Goal: Transaction & Acquisition: Purchase product/service

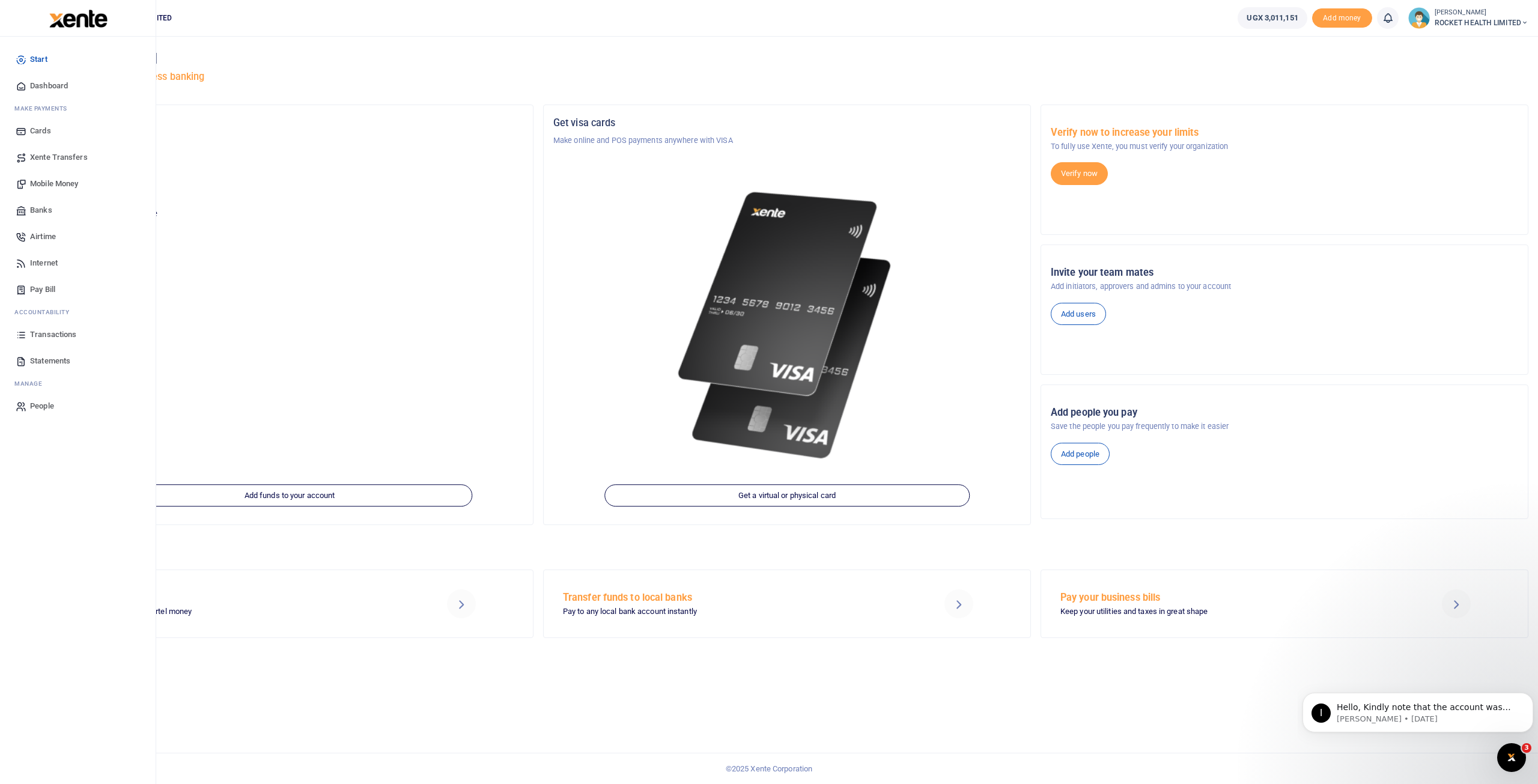
click at [62, 335] on span "Transactions" at bounding box center [53, 335] width 46 height 12
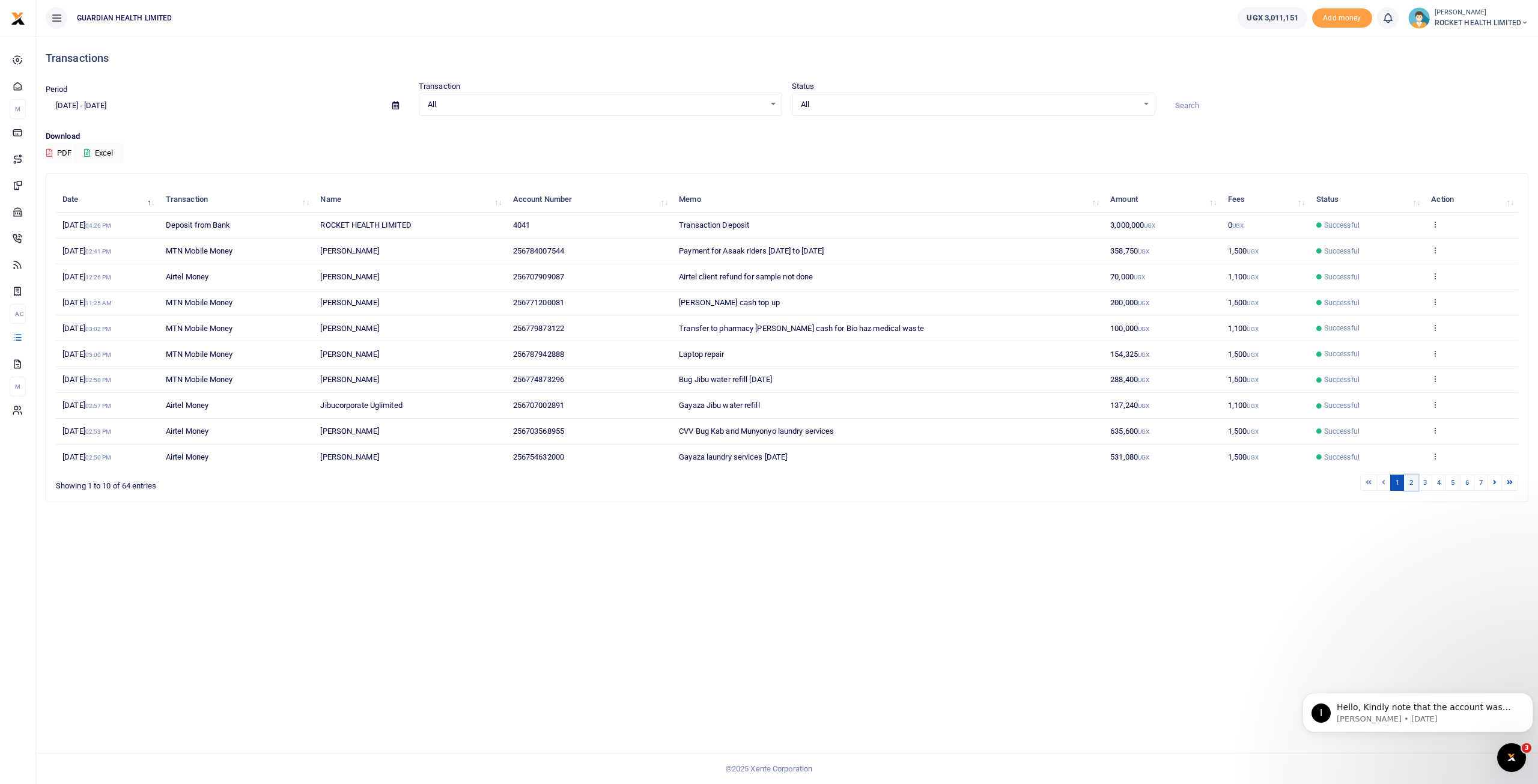
click at [1417, 479] on link "2" at bounding box center [1411, 483] width 14 height 16
click at [1433, 272] on icon at bounding box center [1435, 276] width 8 height 9
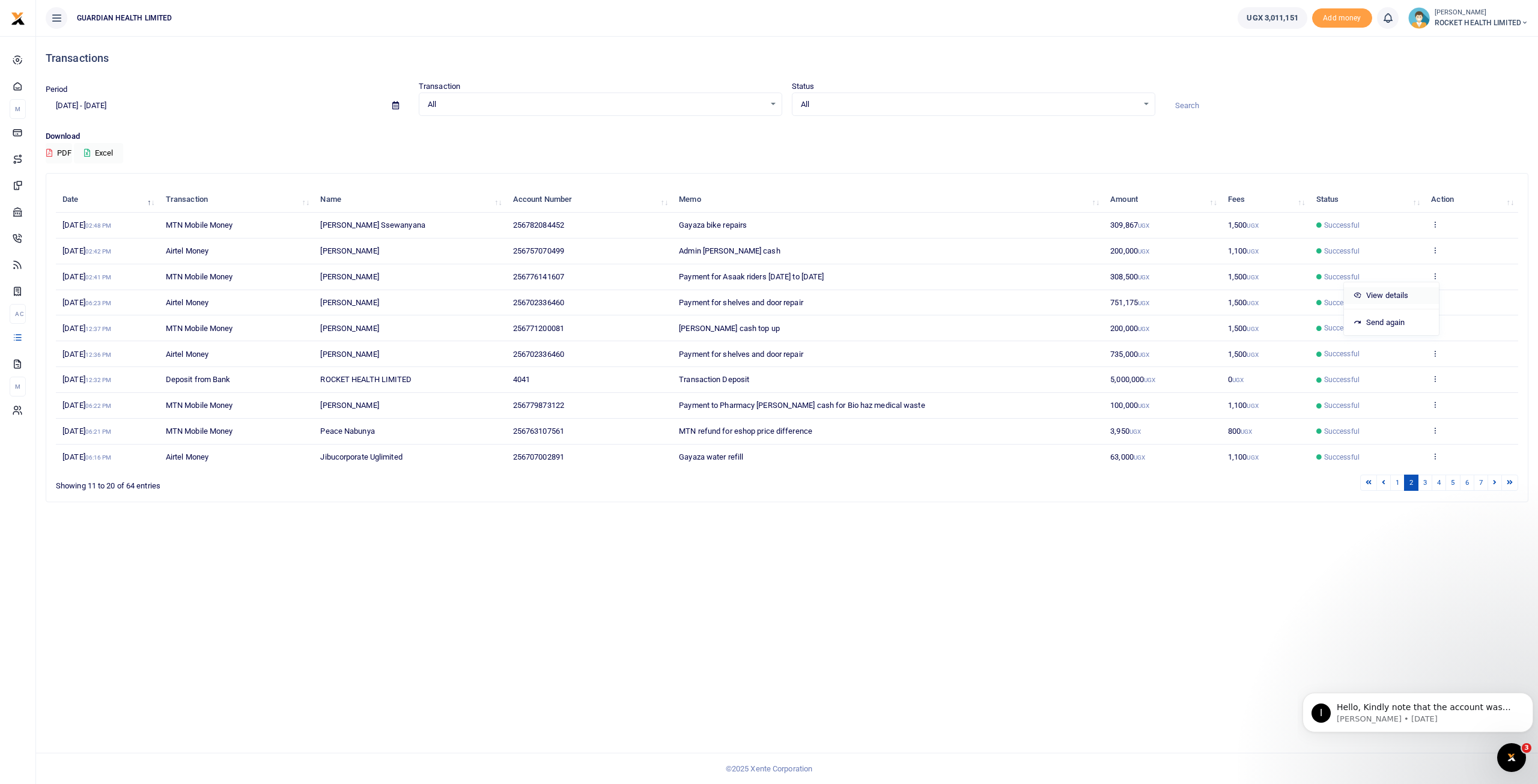
click at [1386, 295] on link "View details" at bounding box center [1392, 295] width 95 height 17
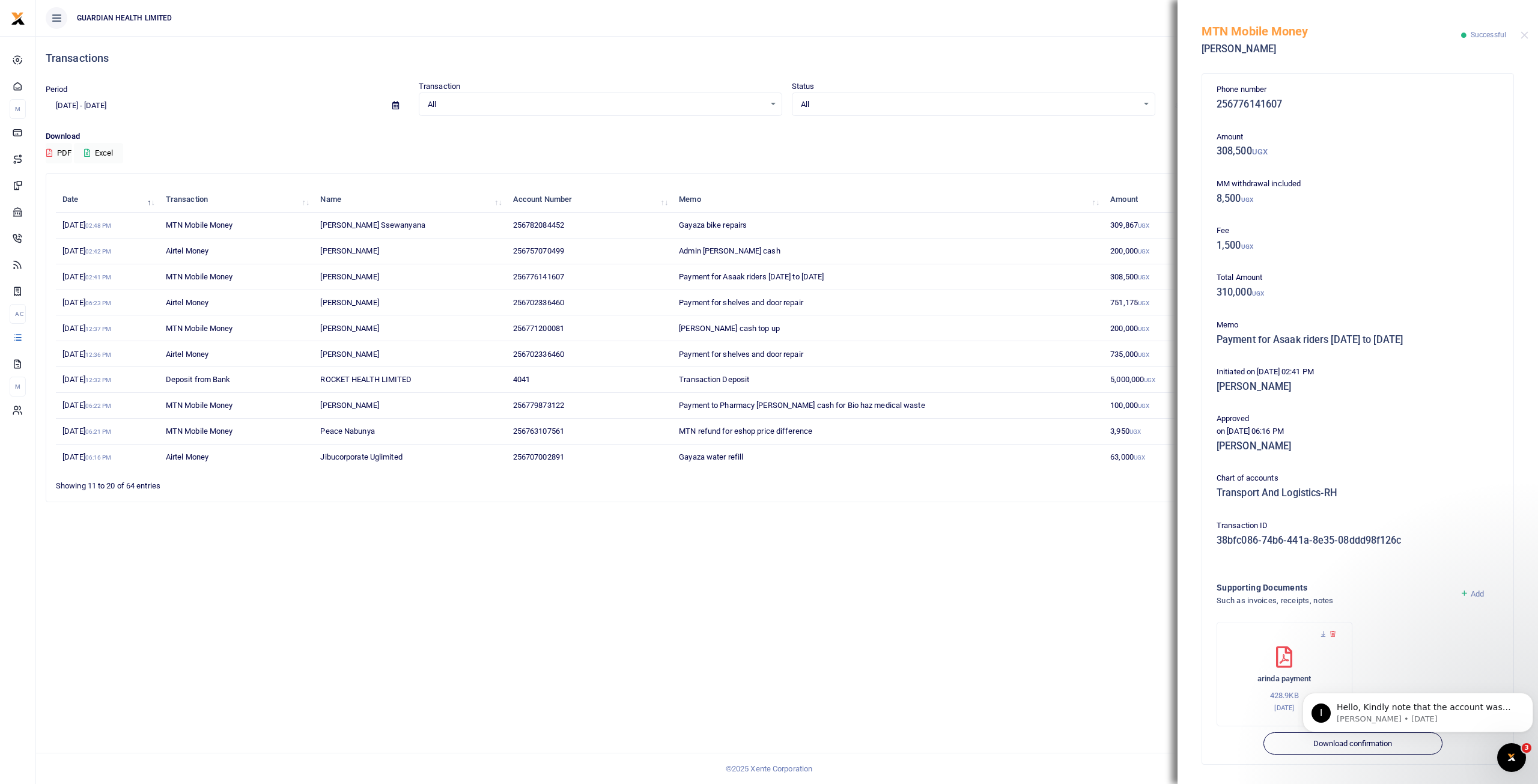
click at [1070, 520] on div "Transactions Period 07/20/2025 - 08/18/2025 Transaction All Select an option...…" at bounding box center [787, 410] width 1502 height 748
click at [1519, 33] on div "MTN Mobile Money Benjamin Arinda Successful" at bounding box center [1358, 33] width 360 height 66
click at [1525, 36] on button "Close" at bounding box center [1525, 36] width 8 height 8
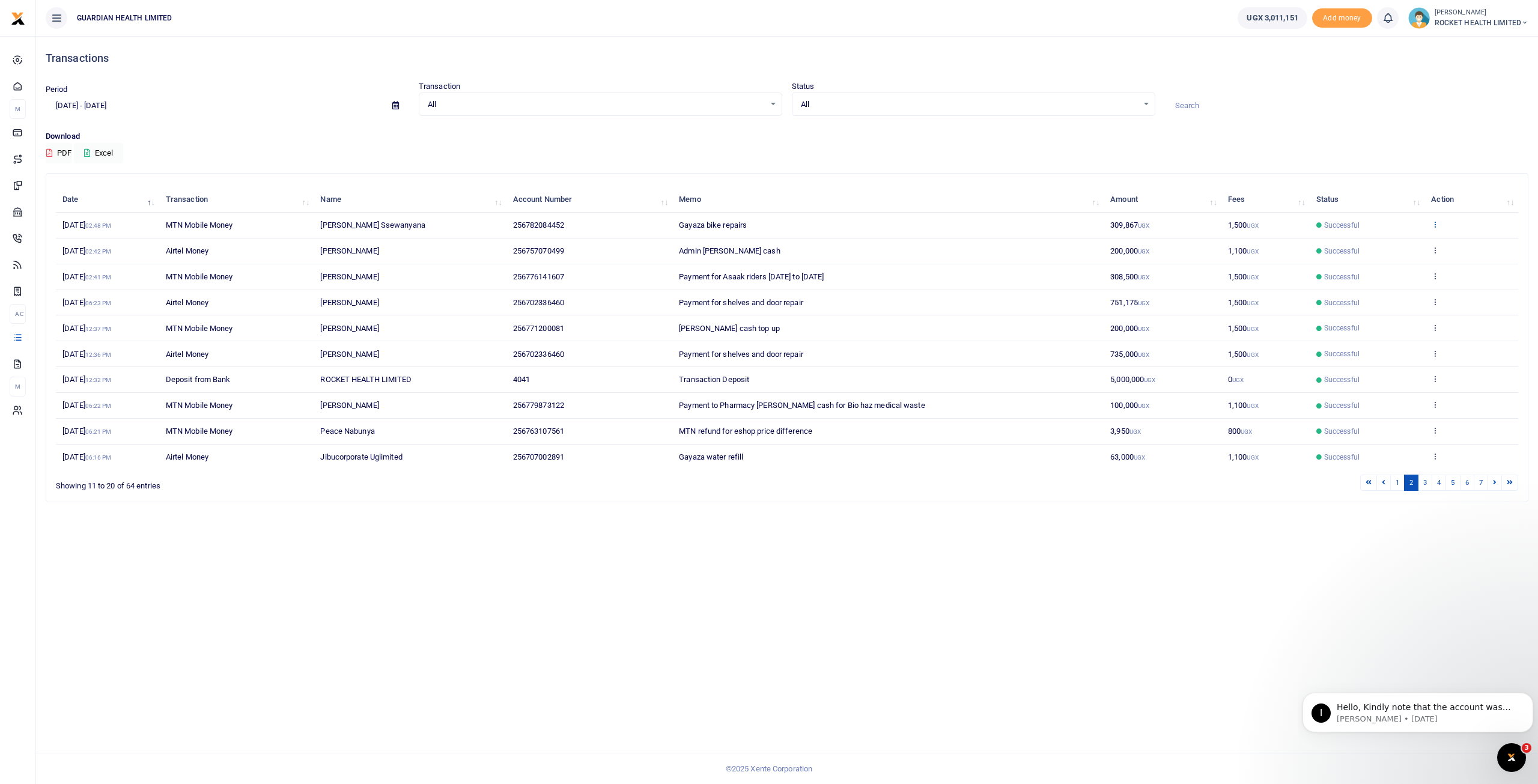
click at [1438, 221] on icon at bounding box center [1435, 224] width 8 height 9
click at [1390, 270] on link "Send again" at bounding box center [1392, 271] width 95 height 17
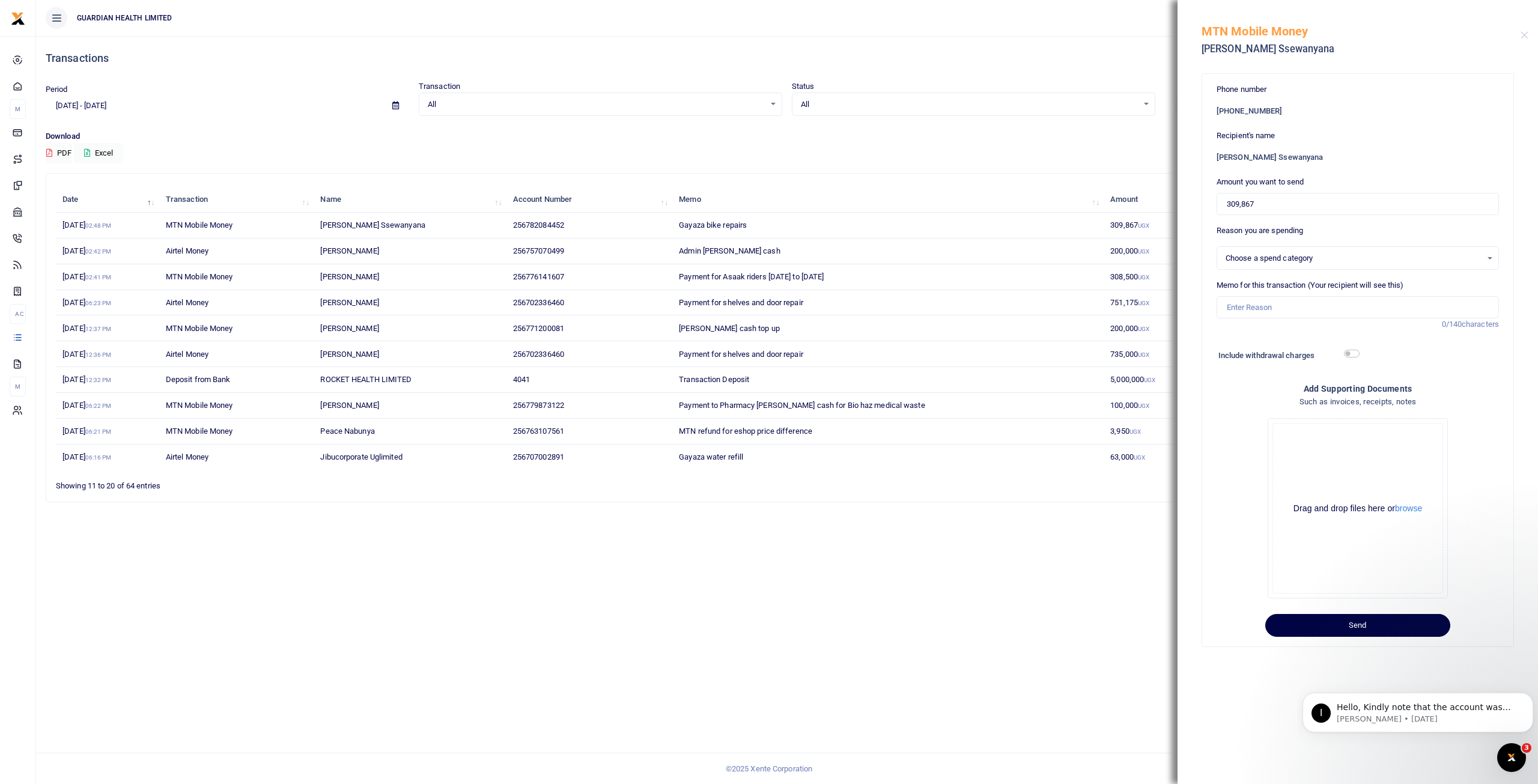
select select "5447"
click at [962, 601] on div "Transactions Period 07/20/2025 - 08/18/2025 Transaction All Select an option...…" at bounding box center [787, 410] width 1502 height 748
click at [1527, 32] on button "Close" at bounding box center [1525, 36] width 8 height 8
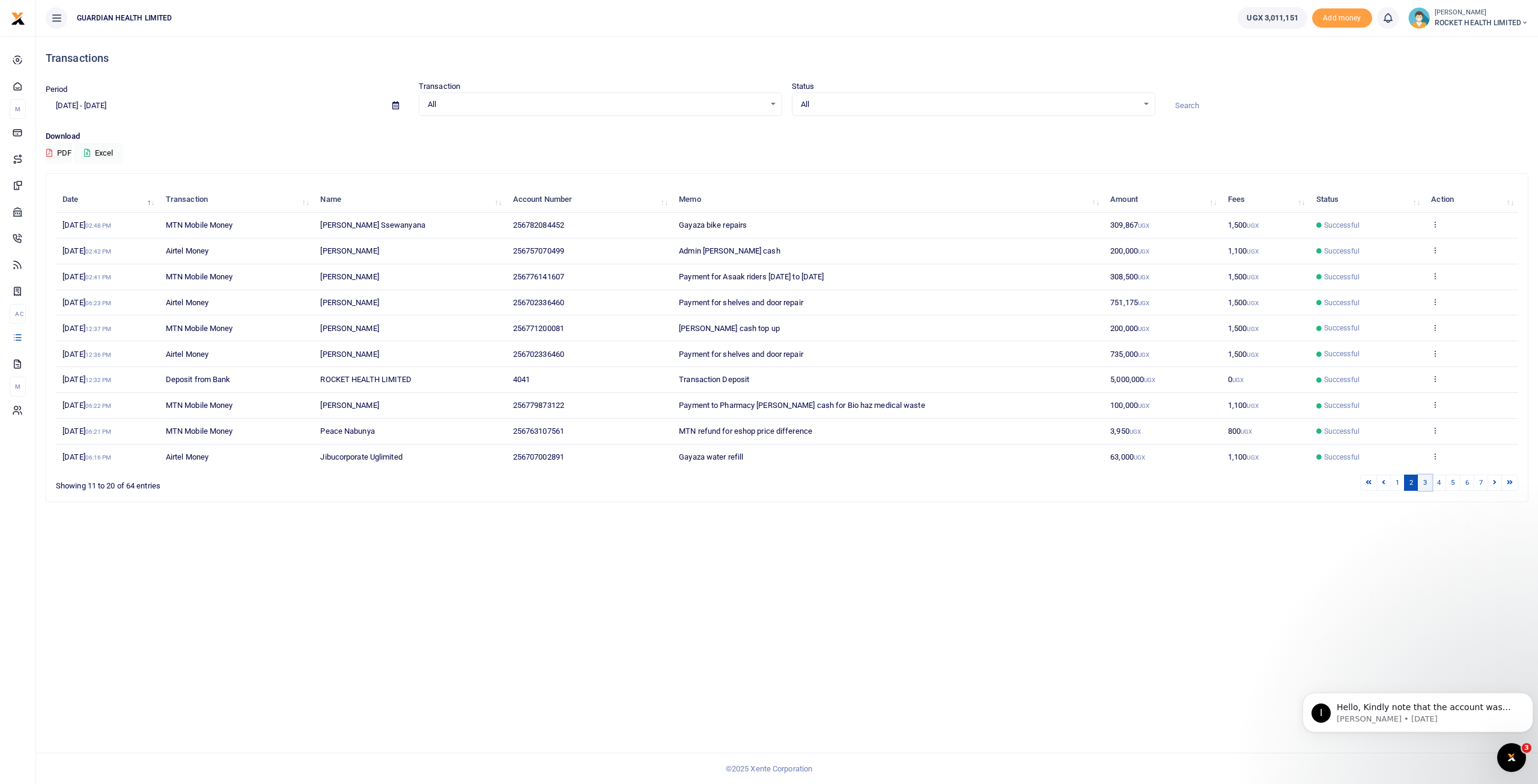
click at [1427, 480] on link "3" at bounding box center [1425, 483] width 14 height 16
click at [1414, 482] on link "2" at bounding box center [1411, 483] width 14 height 16
click at [1438, 274] on icon at bounding box center [1435, 276] width 8 height 9
click at [1396, 292] on link "View details" at bounding box center [1392, 295] width 95 height 17
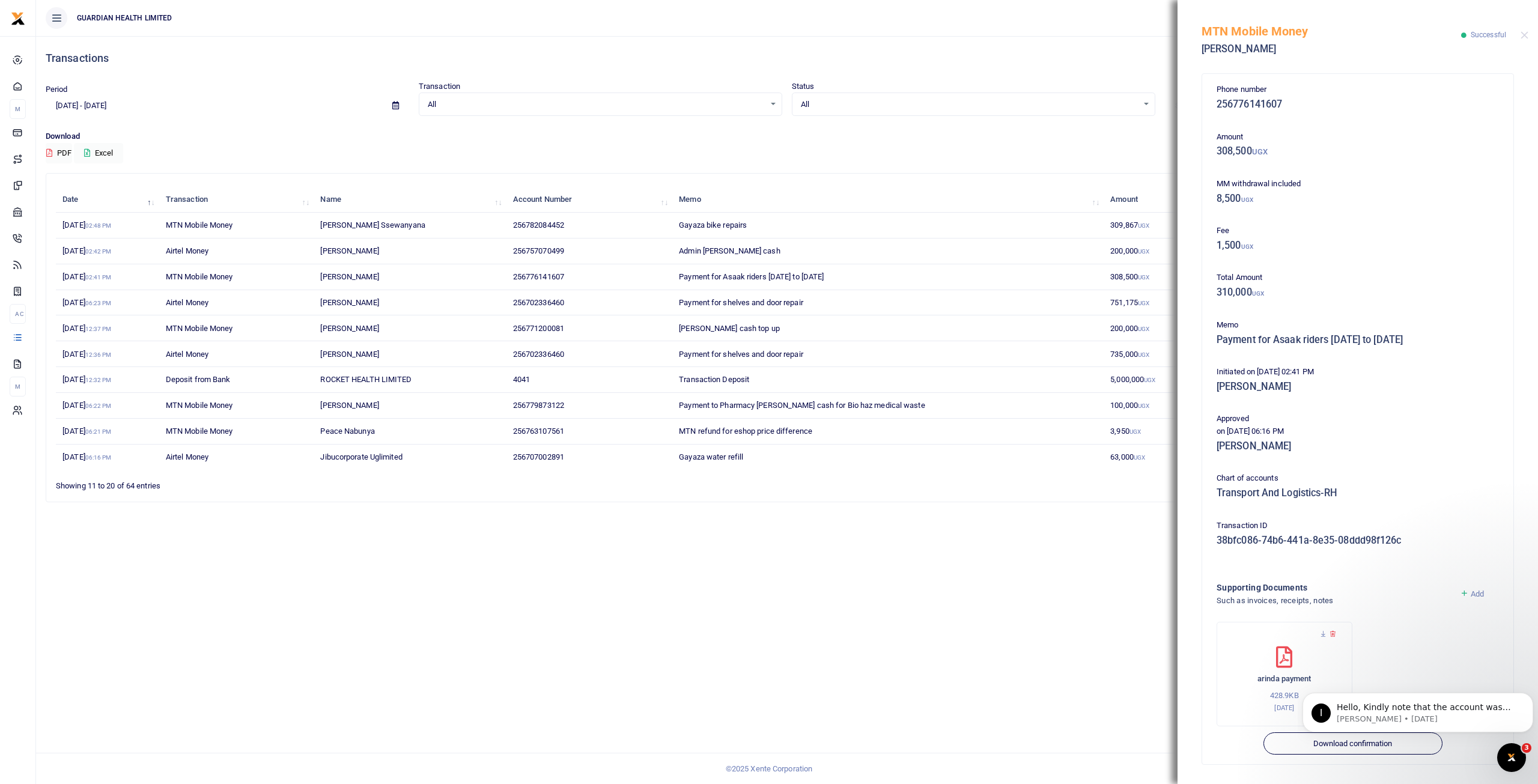
click at [1016, 599] on div "Transactions Period 07/20/2025 - 08/18/2025 Transaction All Select an option...…" at bounding box center [787, 410] width 1502 height 748
click at [1529, 38] on div "MTN Mobile Money Benjamin Arinda Successful" at bounding box center [1358, 33] width 360 height 66
click at [1523, 33] on button "Close" at bounding box center [1525, 36] width 8 height 8
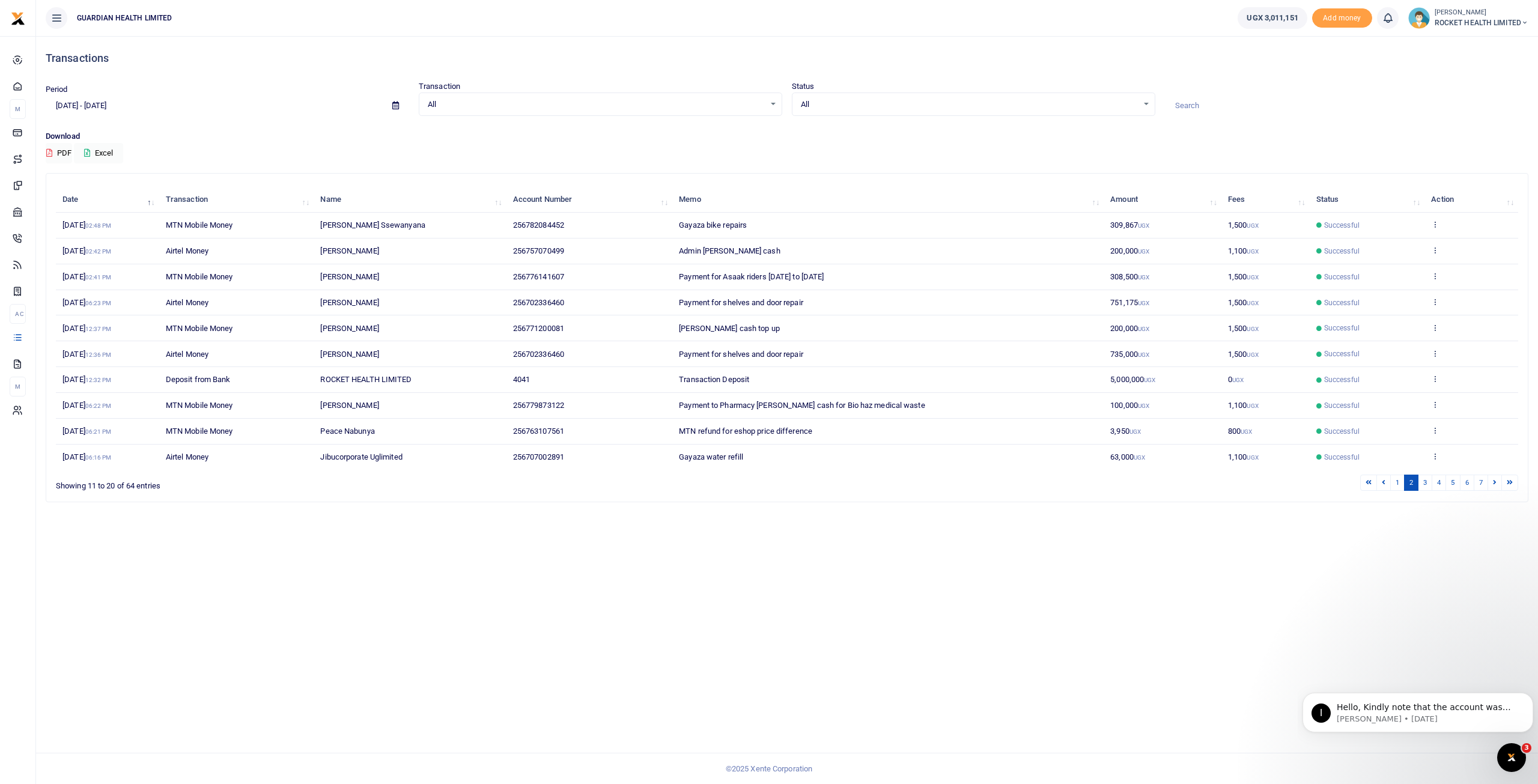
click at [1154, 545] on div "Transactions Period 07/20/2025 - 08/18/2025 Transaction All Select an option...…" at bounding box center [787, 410] width 1502 height 748
click at [1436, 274] on icon at bounding box center [1435, 276] width 8 height 9
click at [1384, 317] on link "Send again" at bounding box center [1392, 322] width 95 height 17
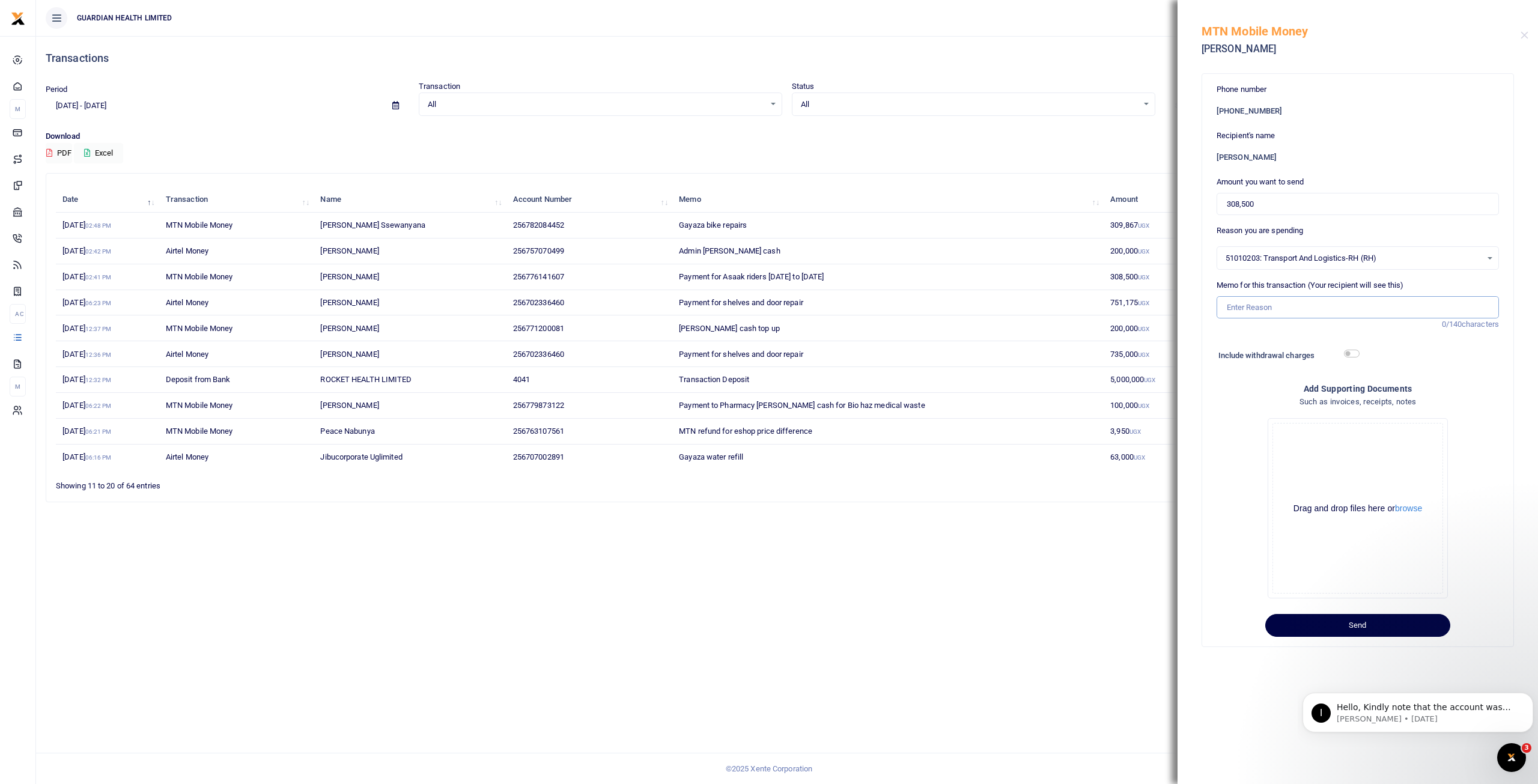
click at [1254, 304] on input "Memo for this transaction (Your recipient will see this)" at bounding box center [1358, 308] width 282 height 23
click at [1352, 304] on input "Payment for Assak riders 11th to" at bounding box center [1358, 308] width 282 height 23
type input "Payment for Assak riders 11th to 17th August"
click at [1264, 202] on input "308,500" at bounding box center [1358, 205] width 282 height 23
type input "300,000"
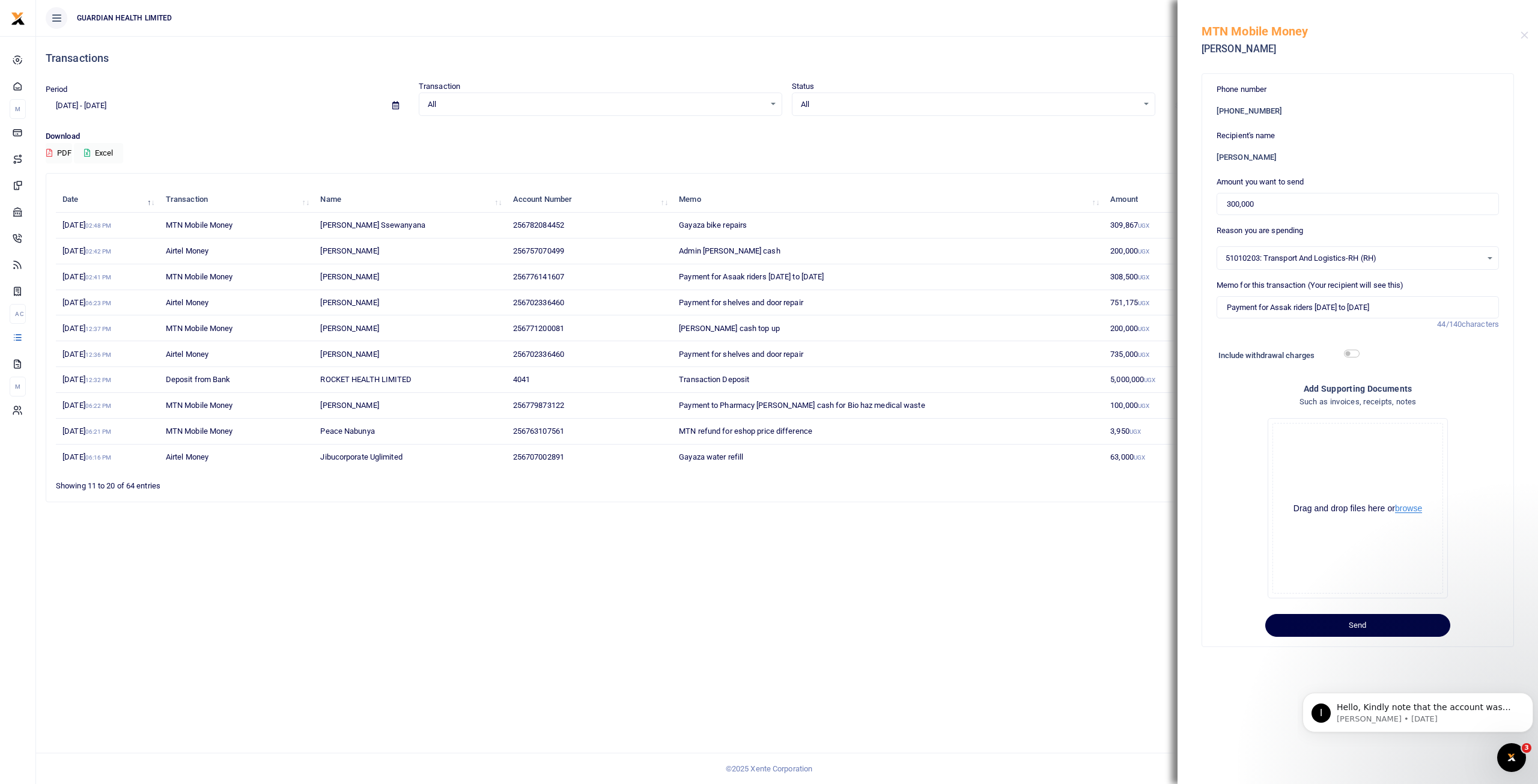
click at [1411, 509] on button "browse" at bounding box center [1409, 508] width 27 height 9
click at [1370, 619] on button "Send" at bounding box center [1358, 625] width 185 height 23
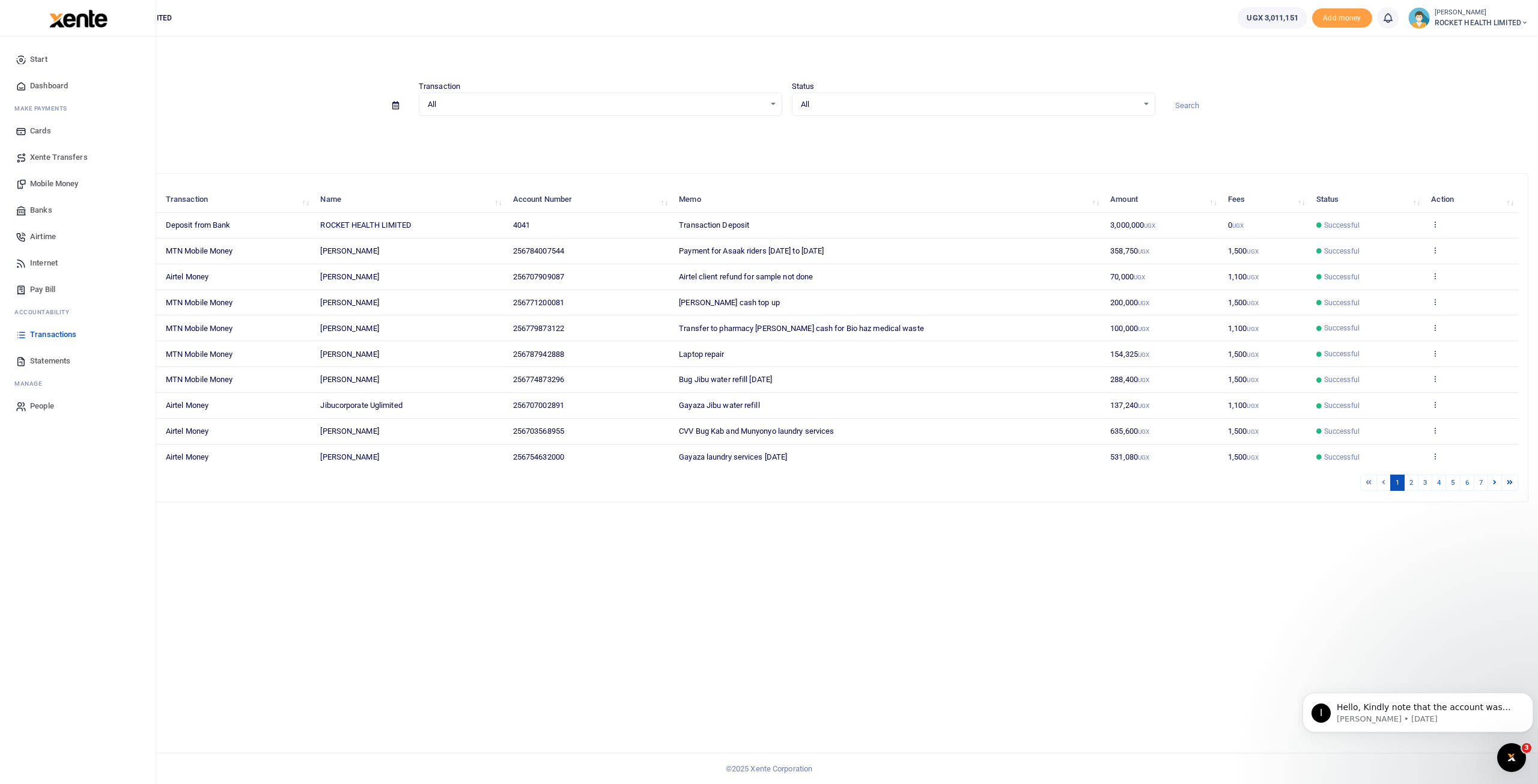
click at [54, 183] on span "Mobile Money" at bounding box center [54, 184] width 48 height 12
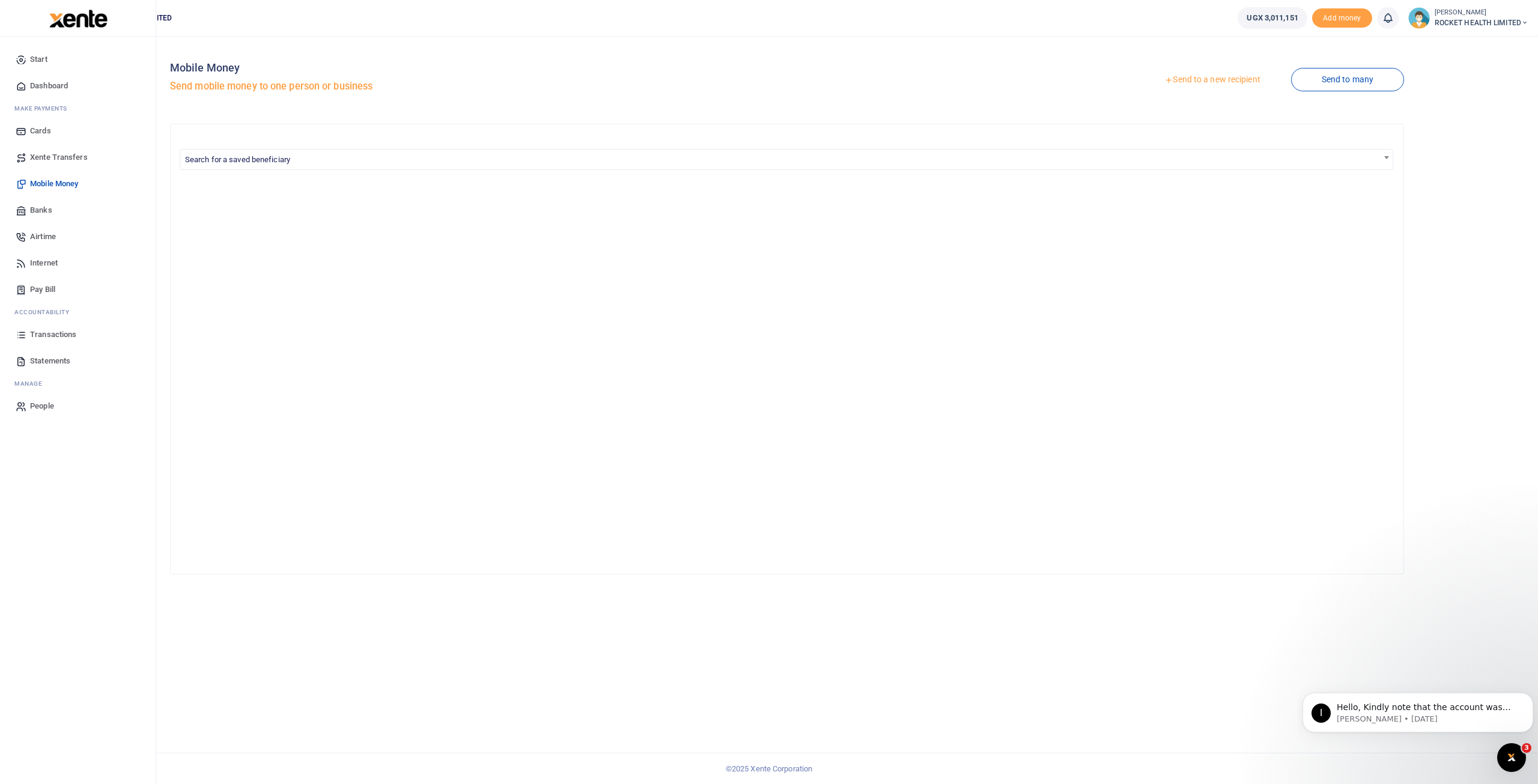
click at [36, 87] on span "Dashboard" at bounding box center [49, 86] width 38 height 12
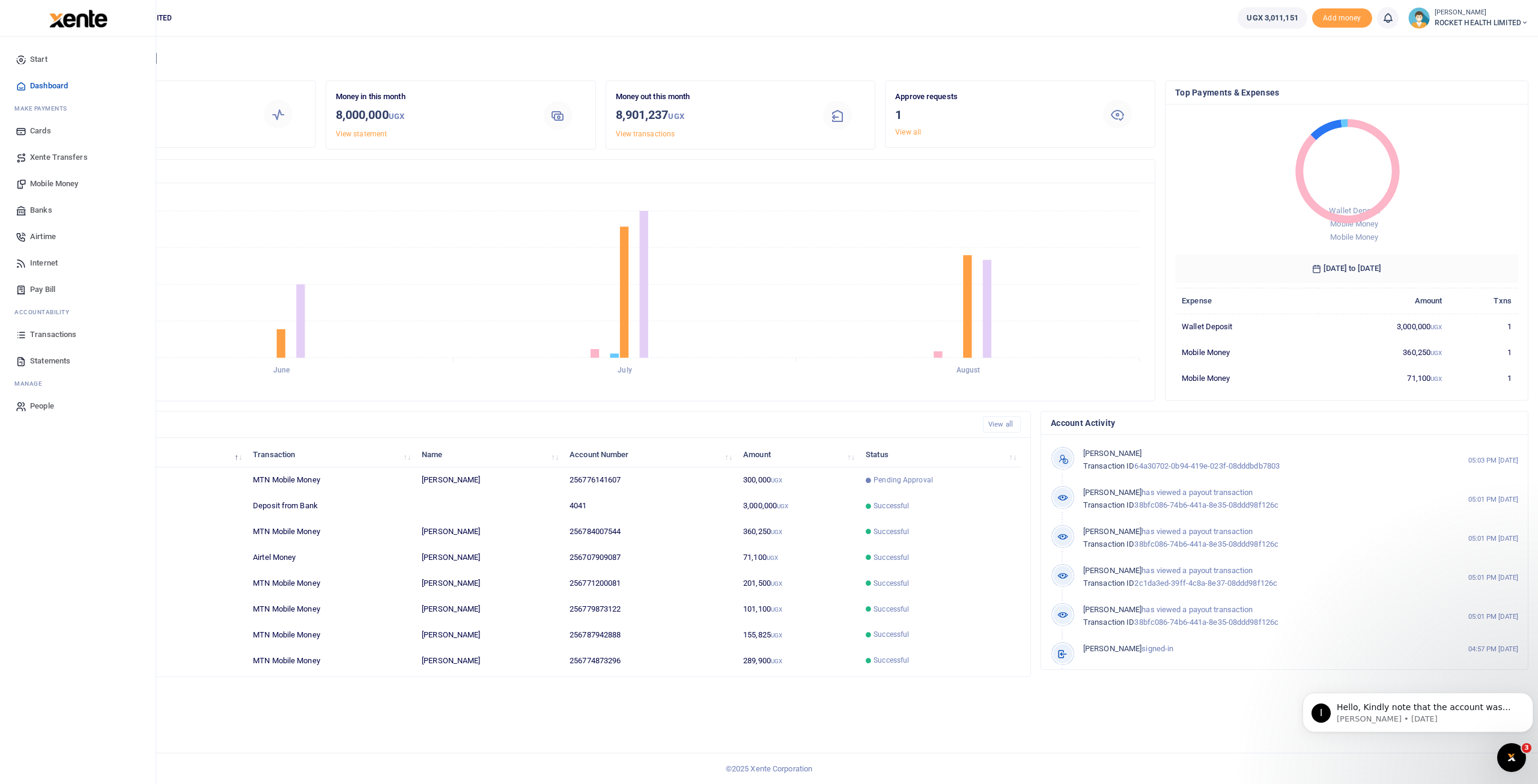
click at [48, 337] on span "Transactions" at bounding box center [53, 335] width 46 height 12
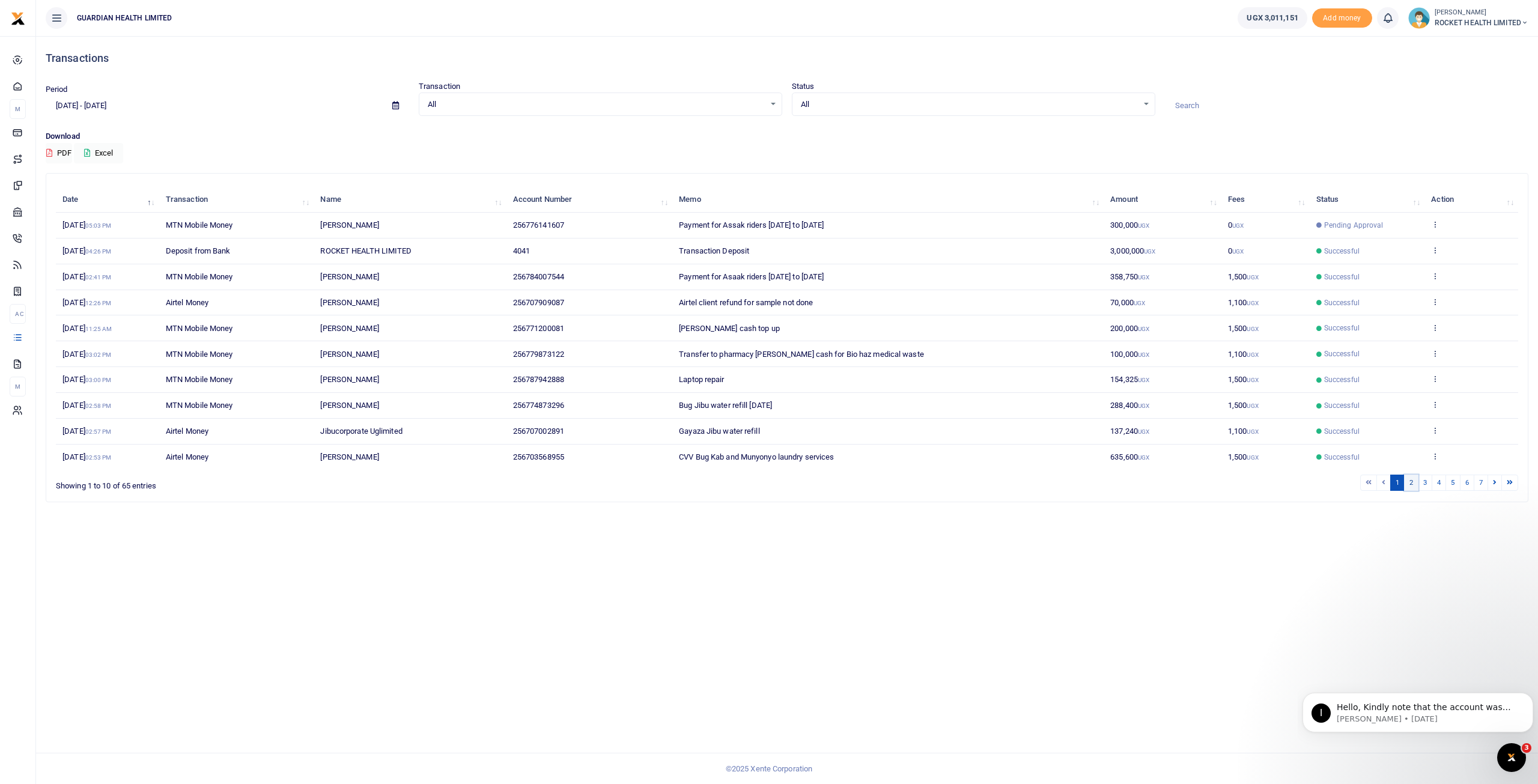
click at [1409, 481] on link "2" at bounding box center [1411, 483] width 14 height 16
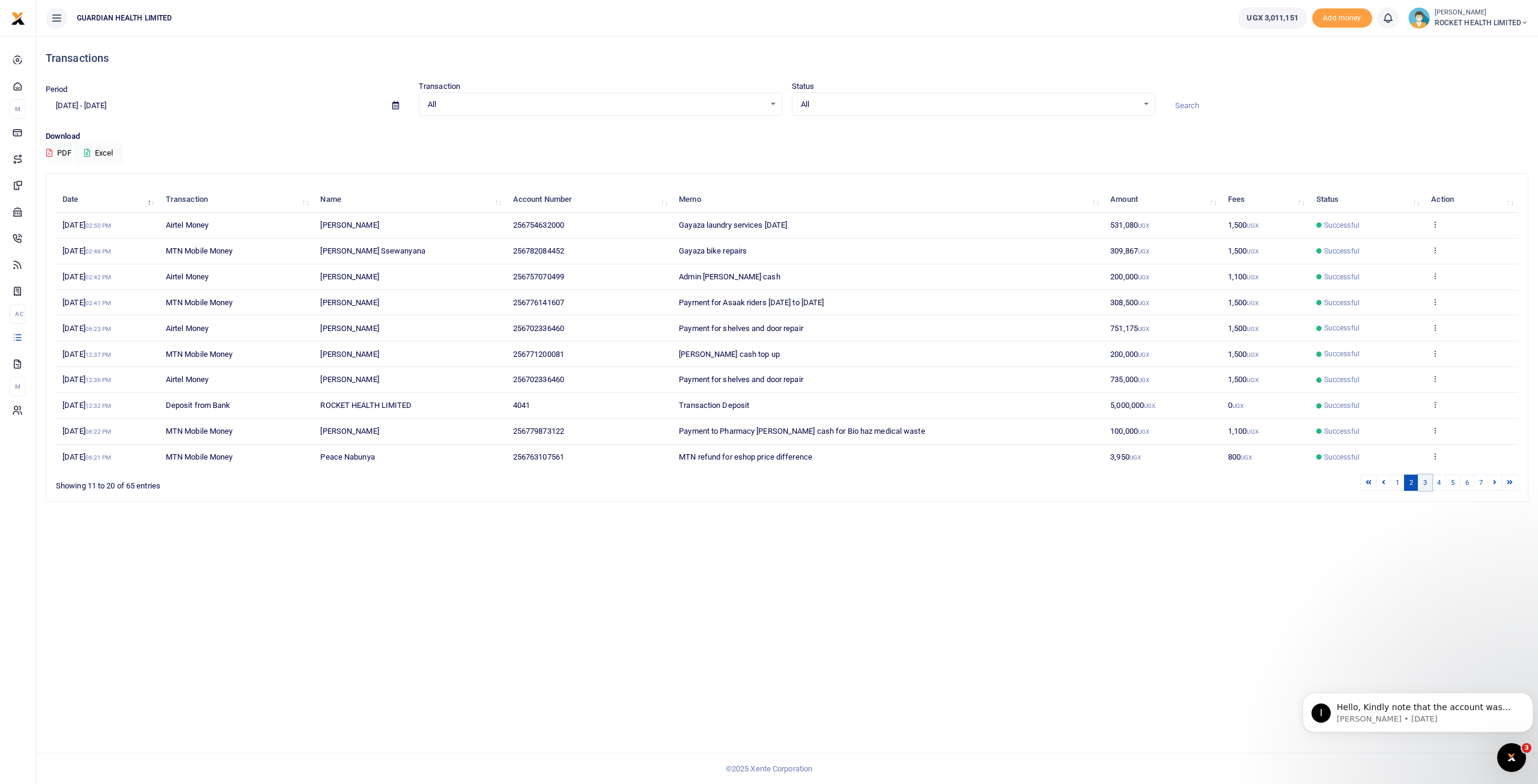
click at [1432, 480] on link "3" at bounding box center [1425, 483] width 14 height 16
click at [1444, 482] on link "4" at bounding box center [1439, 483] width 14 height 16
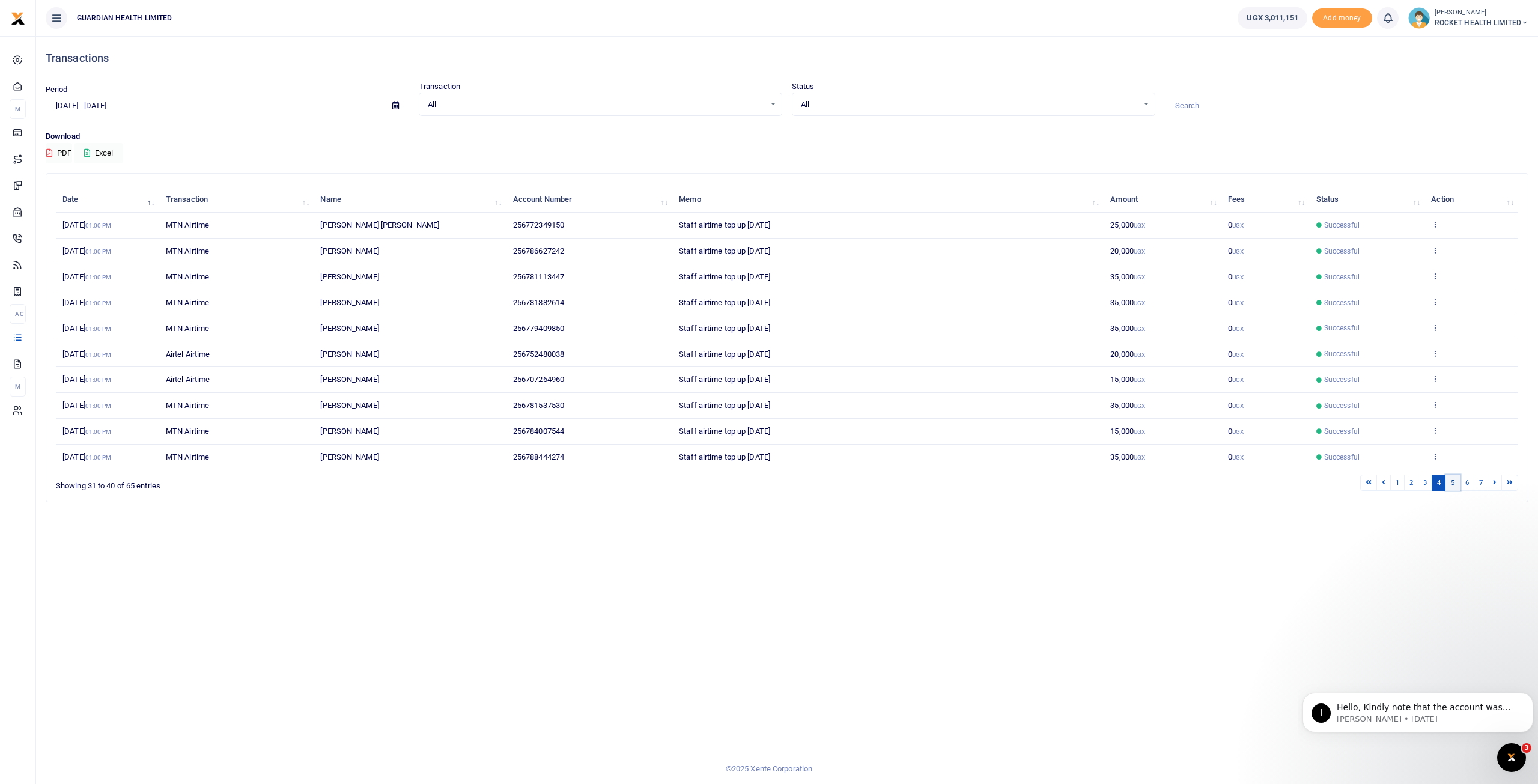
click at [1456, 481] on link "5" at bounding box center [1452, 483] width 14 height 16
click at [1465, 482] on link "6" at bounding box center [1467, 483] width 14 height 16
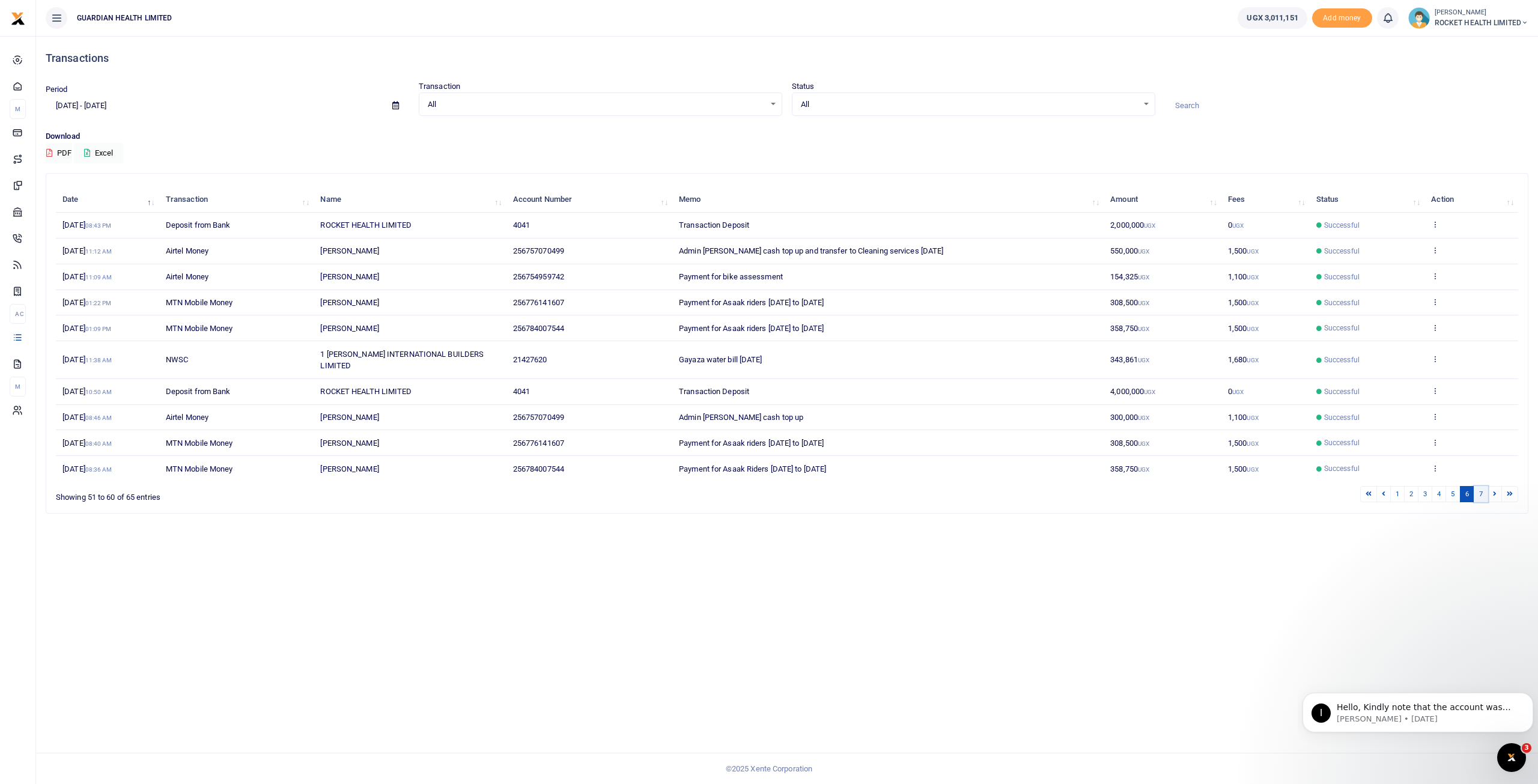
click at [1480, 486] on link "7" at bounding box center [1480, 494] width 14 height 16
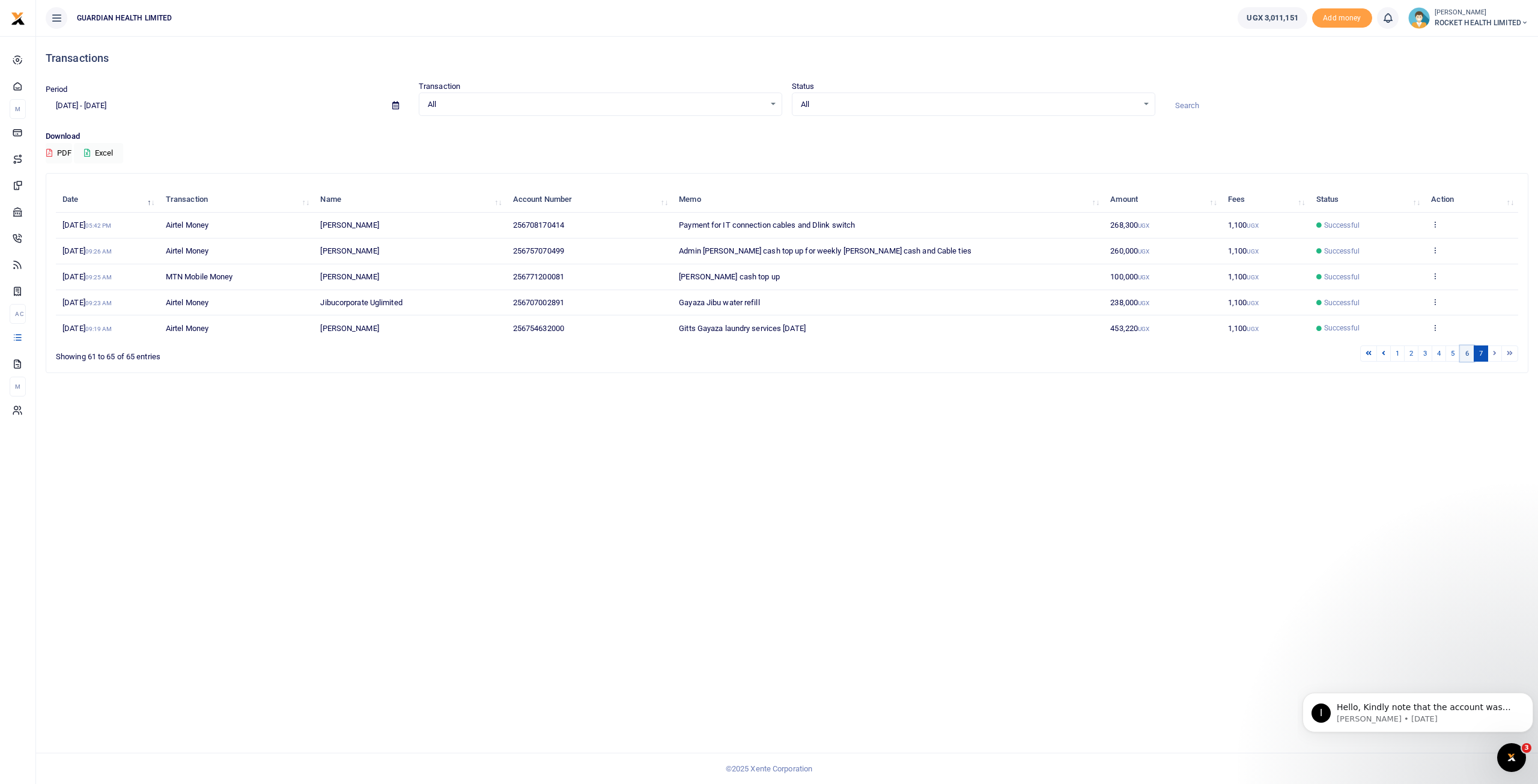
click at [1468, 354] on link "6" at bounding box center [1467, 353] width 14 height 16
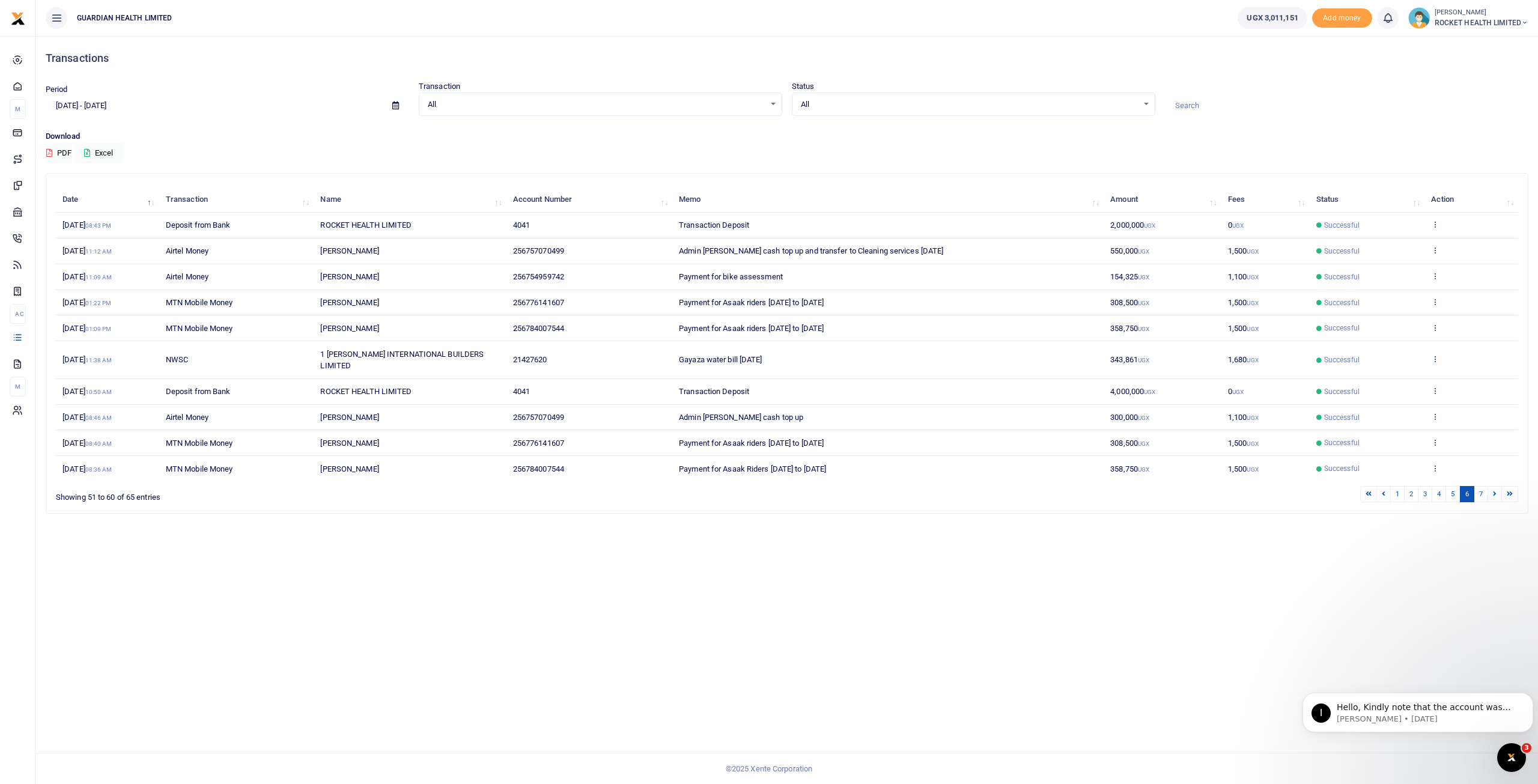
click at [1437, 355] on icon at bounding box center [1435, 359] width 8 height 9
click at [1394, 372] on link "View details" at bounding box center [1392, 372] width 95 height 17
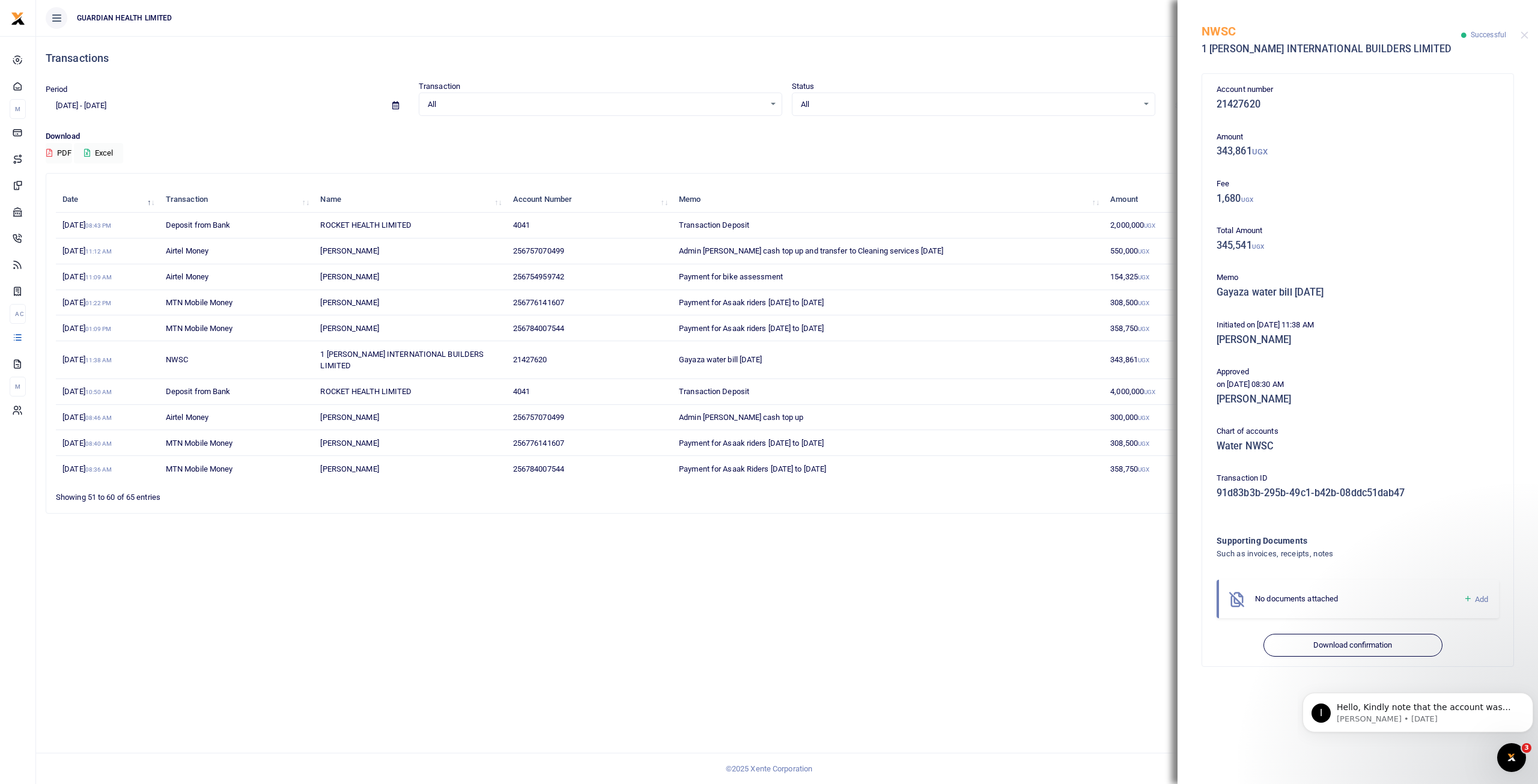
click at [884, 583] on div "Transactions Period 07/20/2025 - 08/18/2025 Transaction All Select an option...…" at bounding box center [787, 410] width 1502 height 748
drag, startPoint x: 553, startPoint y: 351, endPoint x: 510, endPoint y: 349, distance: 43.0
click at [510, 349] on td "21427620" at bounding box center [589, 360] width 166 height 38
copy span "21427620"
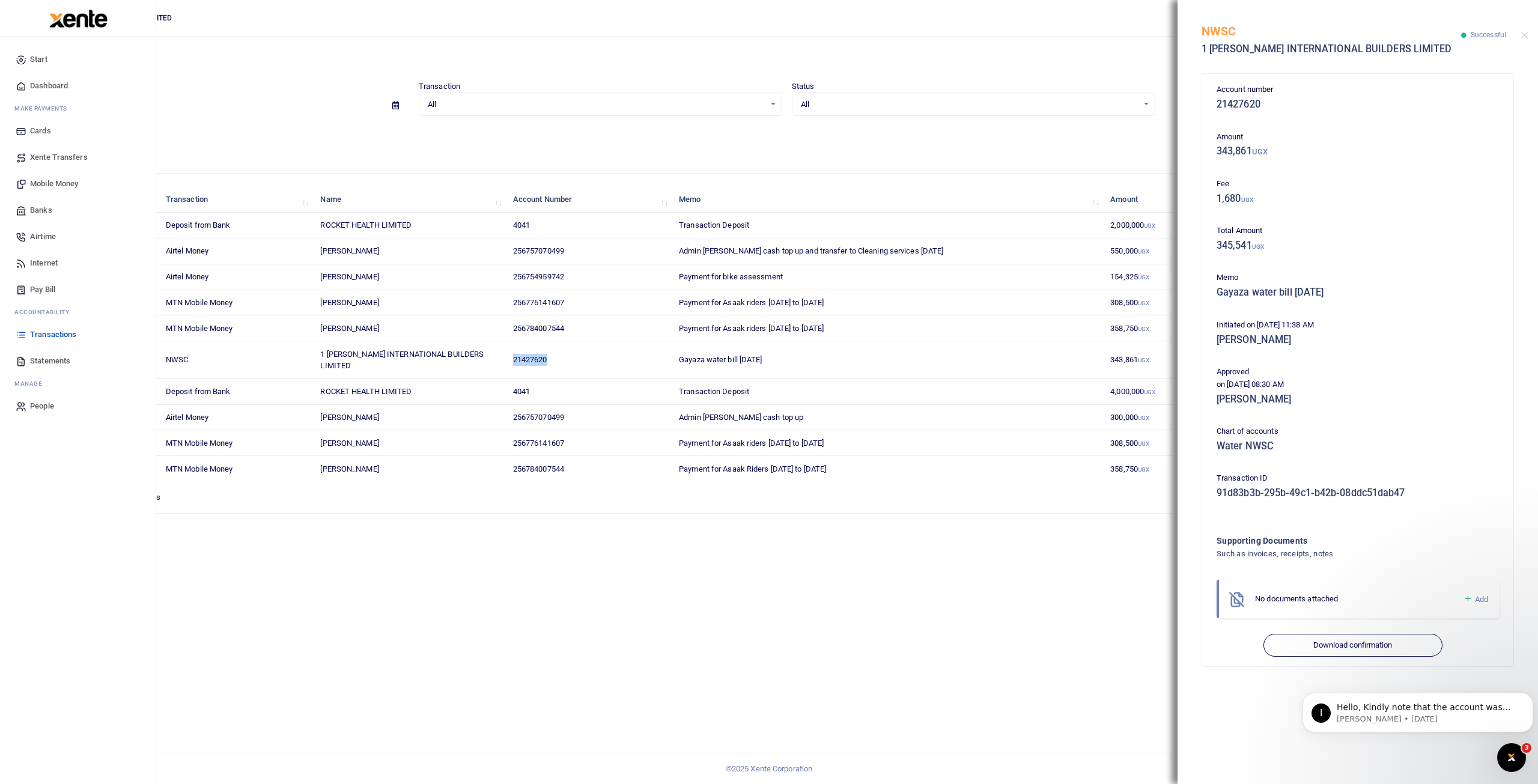
click at [50, 180] on span "Mobile Money" at bounding box center [54, 184] width 48 height 12
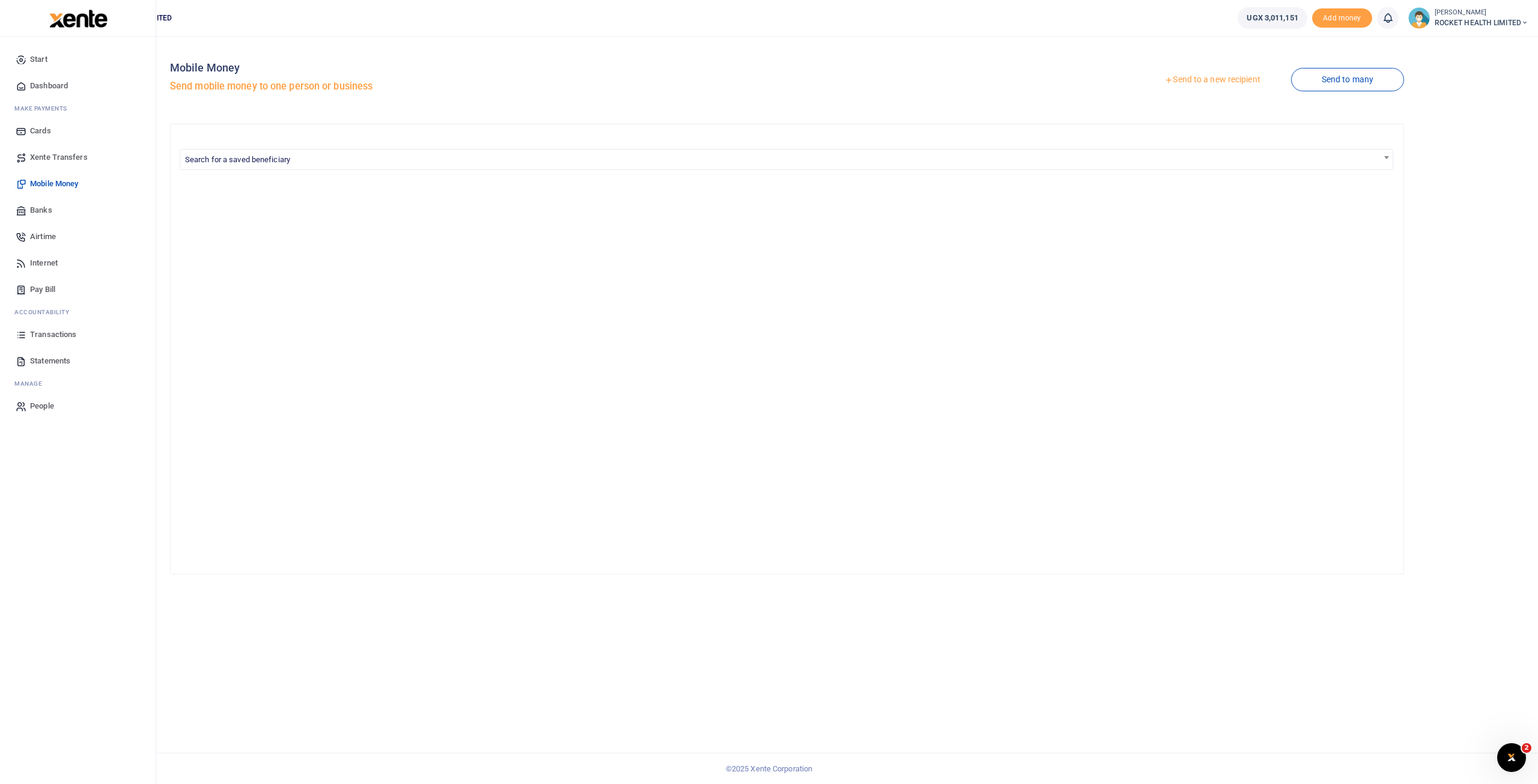
click at [46, 285] on span "Pay Bill" at bounding box center [43, 290] width 25 height 12
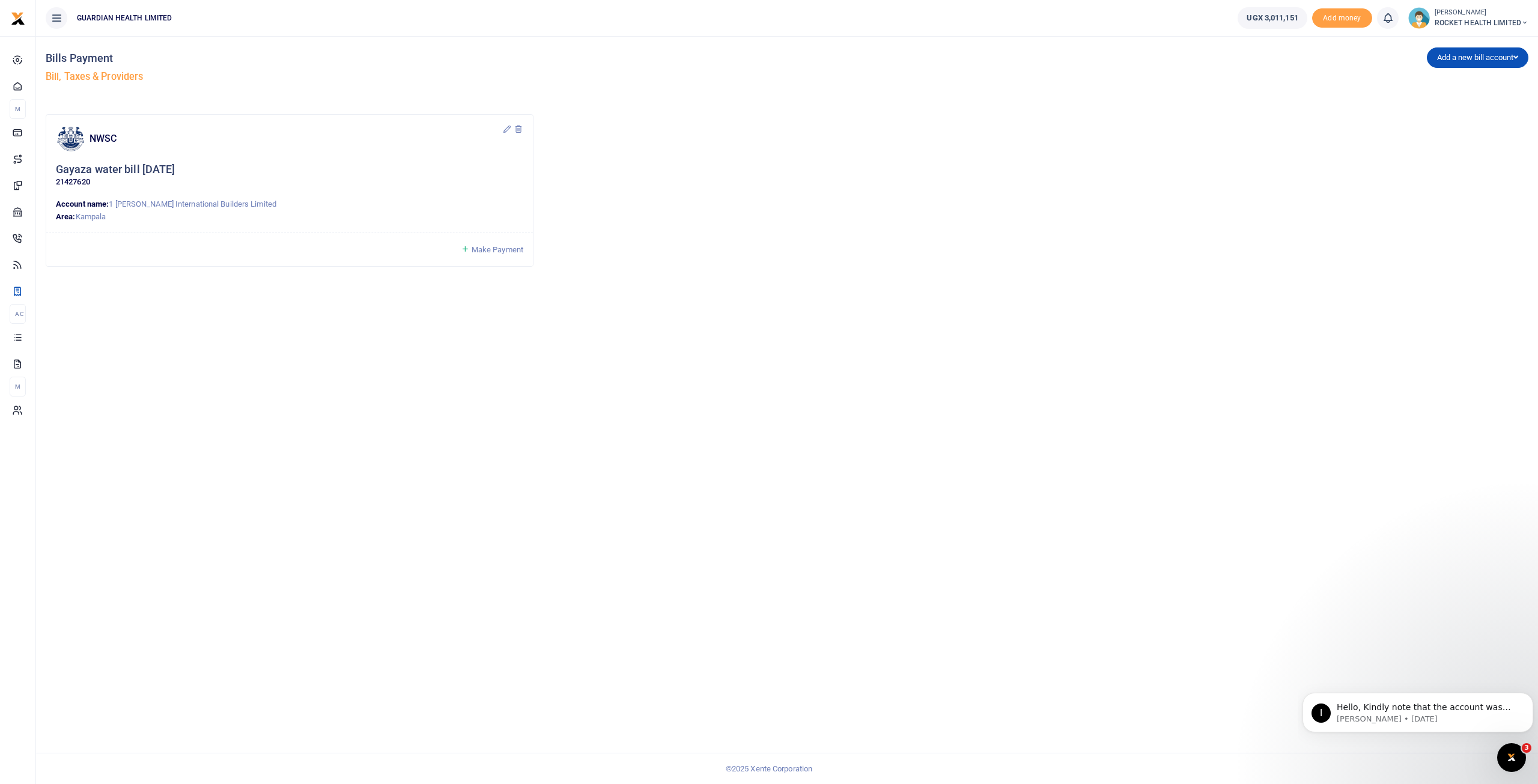
click at [476, 251] on span "Make Payment" at bounding box center [497, 249] width 52 height 9
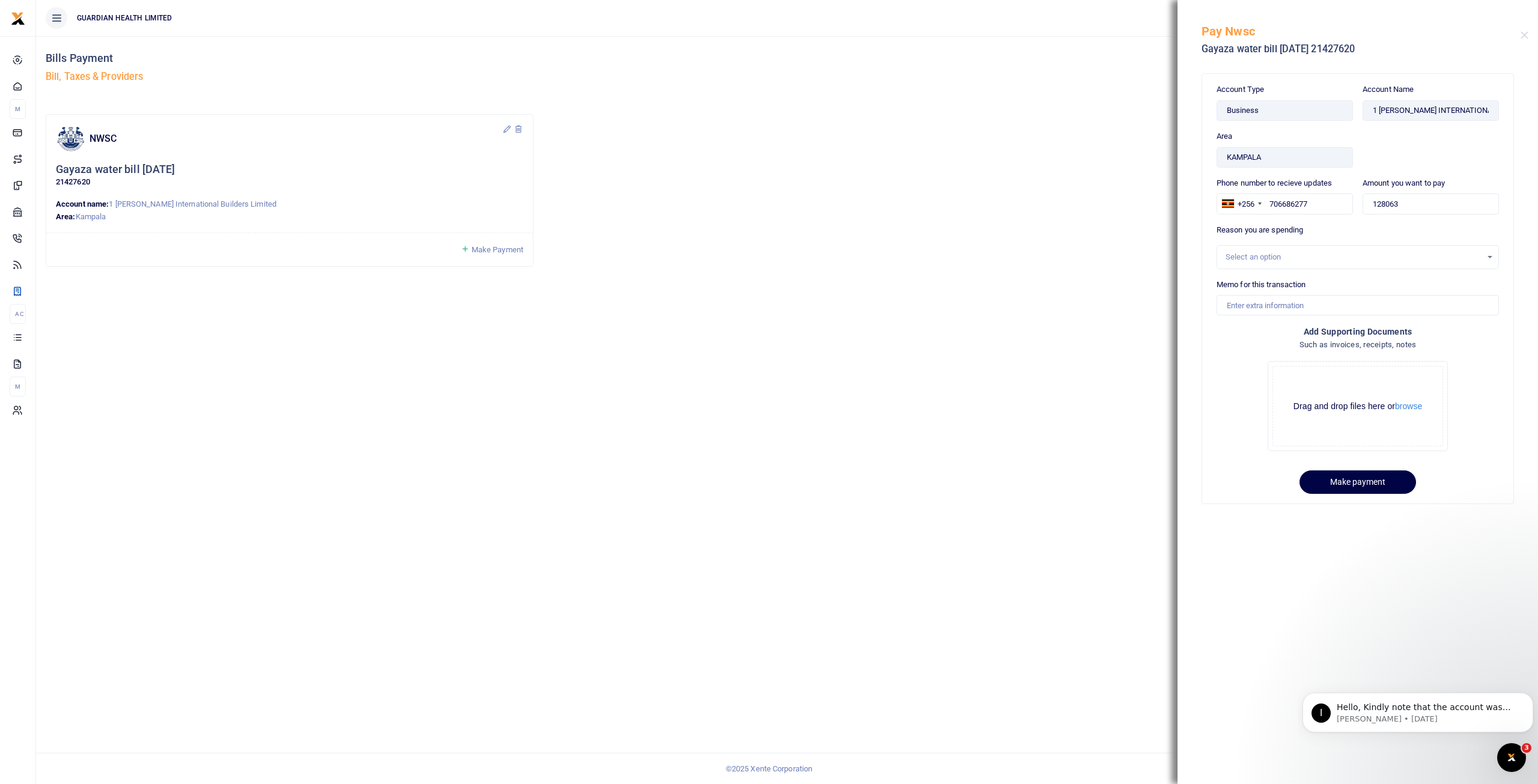
click at [1276, 263] on div "Select an option" at bounding box center [1358, 257] width 282 height 24
click at [1256, 256] on div "Select an option" at bounding box center [1354, 257] width 256 height 12
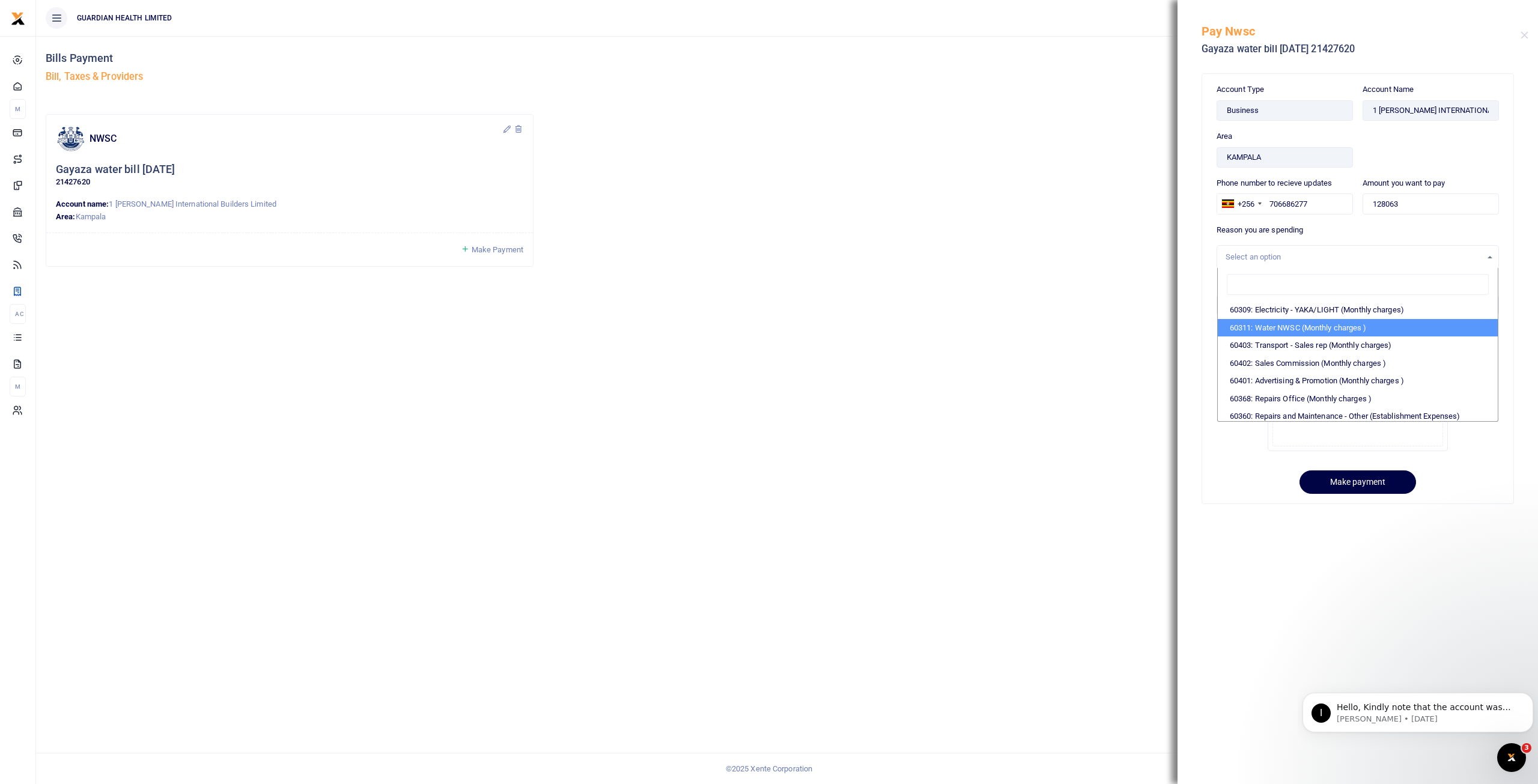
click at [1277, 325] on li "60311: Water NWSC (Monthly charges )" at bounding box center [1358, 328] width 280 height 18
select select "5375"
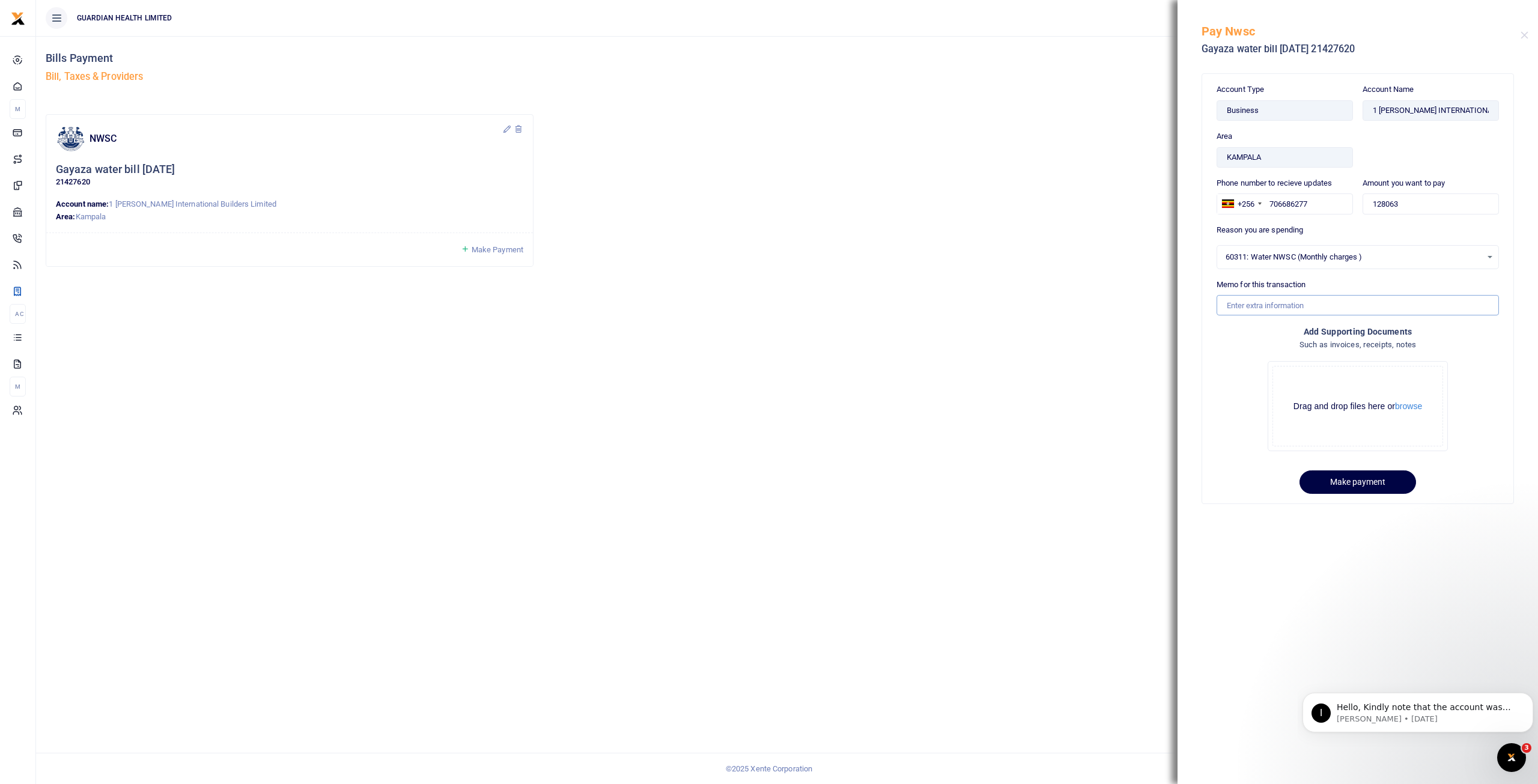
click at [1252, 305] on input "Memo for this transaction" at bounding box center [1358, 305] width 282 height 20
type input "Gayaza water bill [DATE]"
click at [1370, 480] on button "Make payment" at bounding box center [1358, 482] width 117 height 23
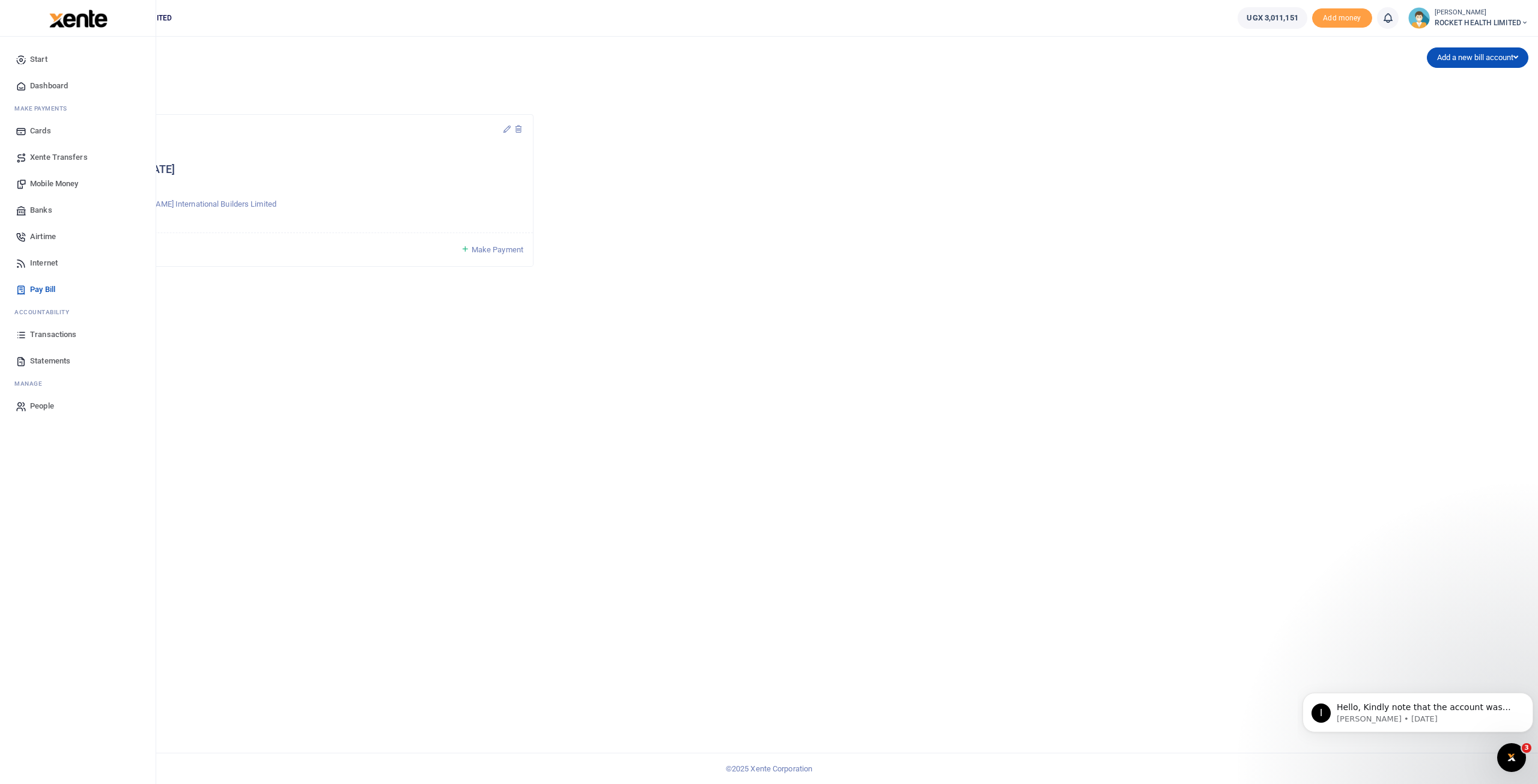
click at [55, 332] on span "Transactions" at bounding box center [53, 335] width 46 height 12
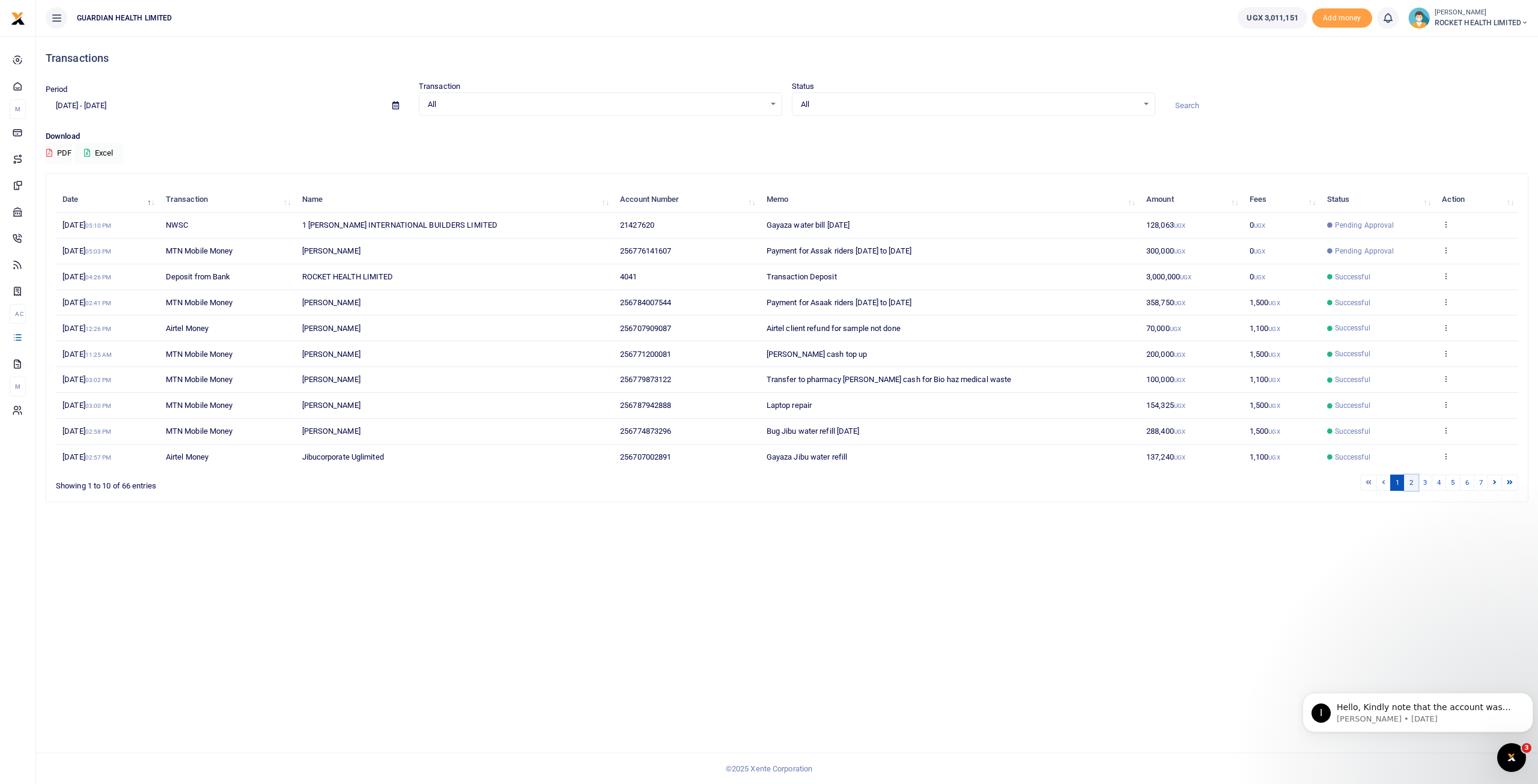
click at [1415, 482] on link "2" at bounding box center [1411, 483] width 14 height 16
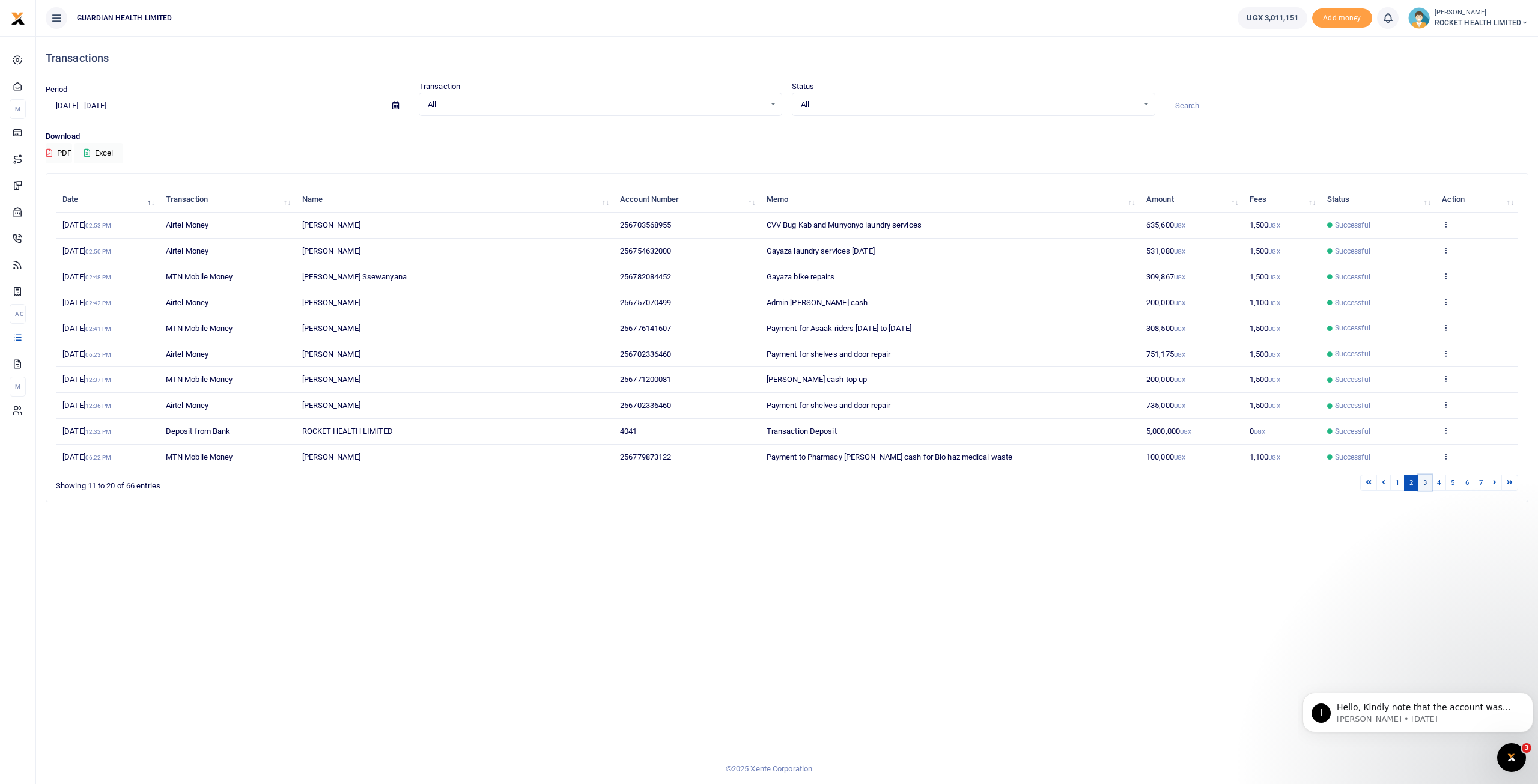
click at [1427, 483] on link "3" at bounding box center [1425, 483] width 14 height 16
click at [1448, 326] on icon at bounding box center [1446, 327] width 8 height 9
click at [1409, 345] on link "View details" at bounding box center [1403, 346] width 95 height 17
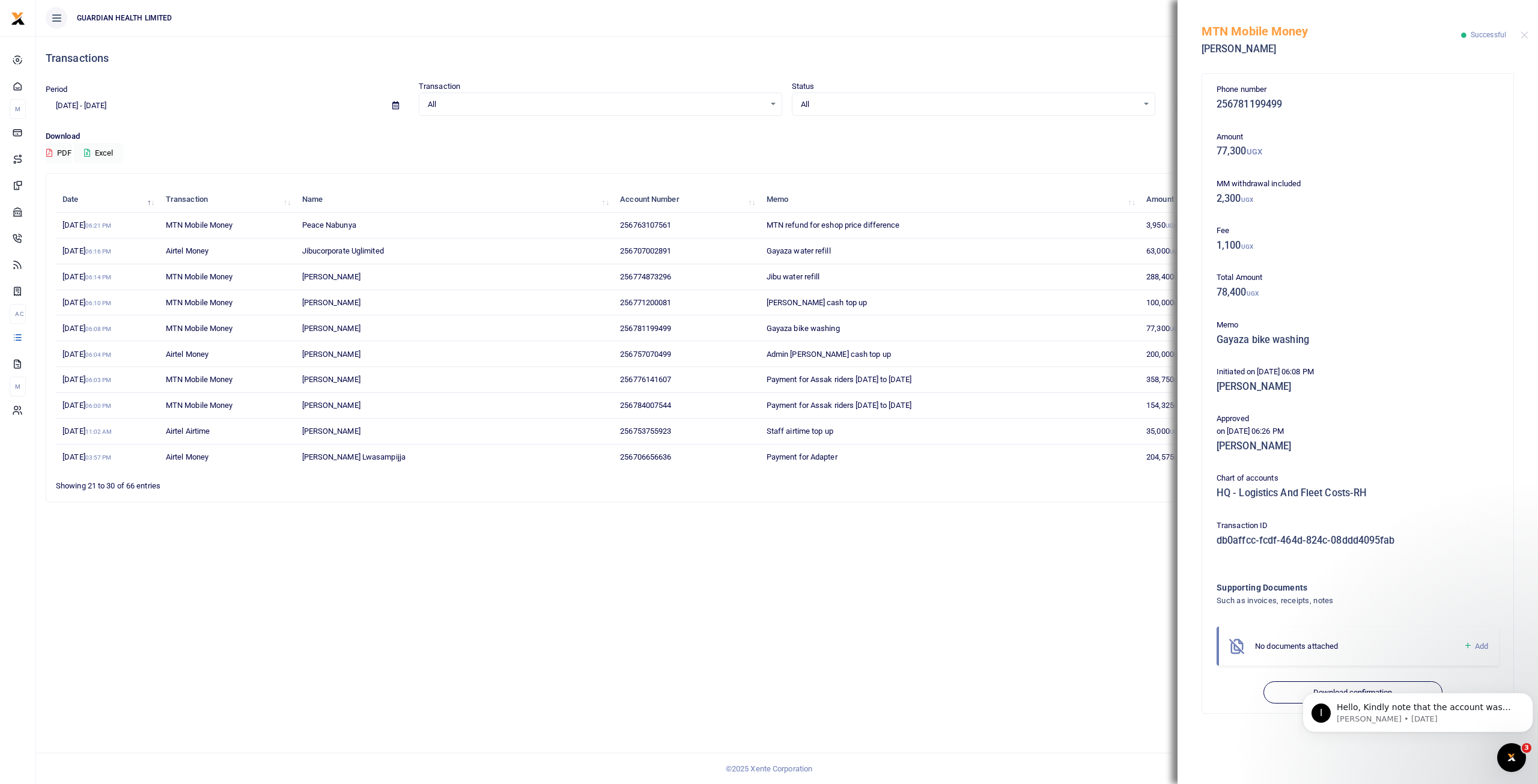
click at [1048, 529] on div "Transactions Period 07/20/2025 - 08/18/2025 Transaction All Select an option...…" at bounding box center [787, 410] width 1502 height 748
click at [1525, 30] on div "MTN Mobile Money Mathias Akampa Successful" at bounding box center [1358, 33] width 360 height 66
click at [1526, 38] on button "Close" at bounding box center [1525, 36] width 8 height 8
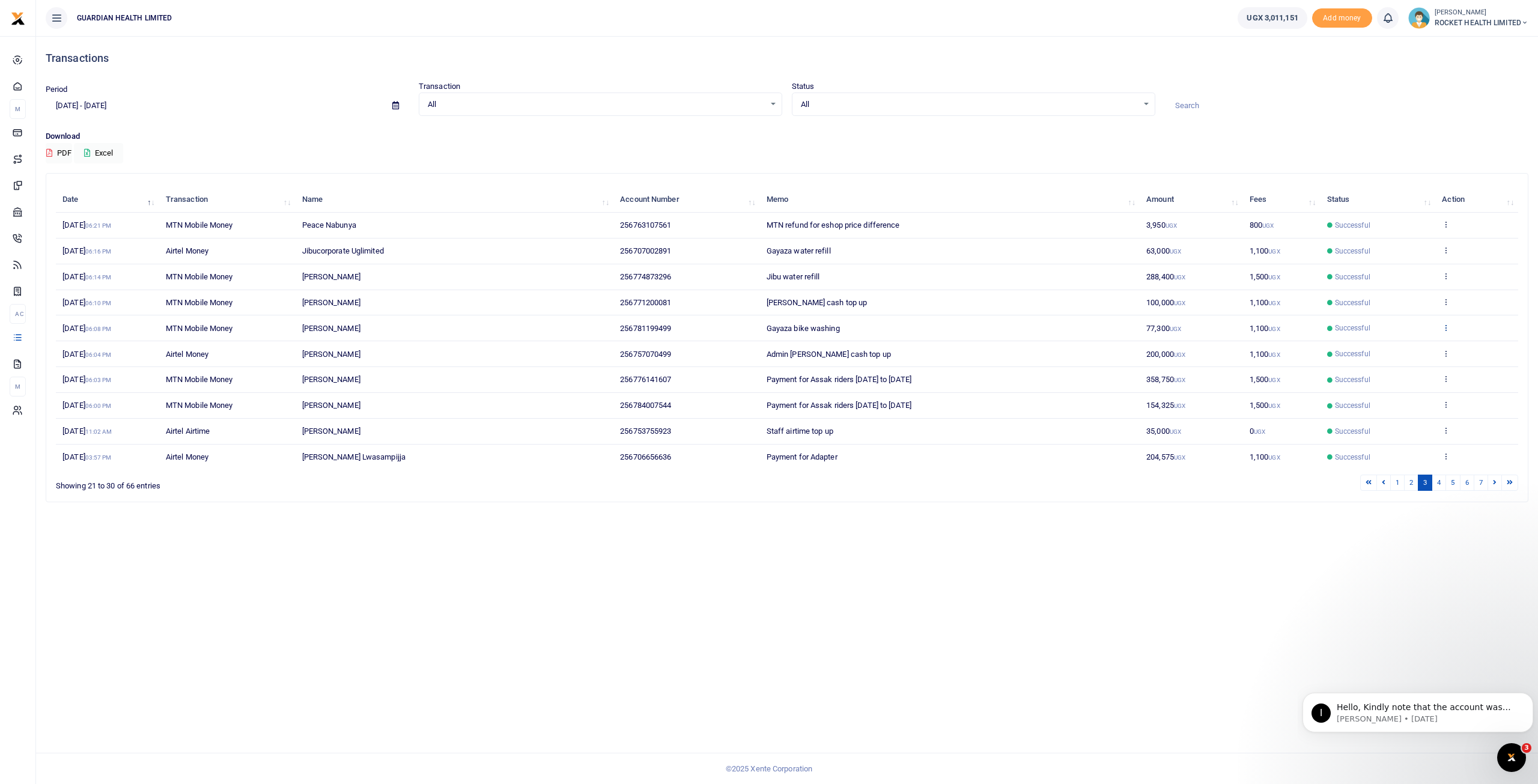
click at [1447, 327] on icon at bounding box center [1446, 327] width 8 height 9
click at [1389, 368] on link "Send again" at bounding box center [1403, 374] width 95 height 17
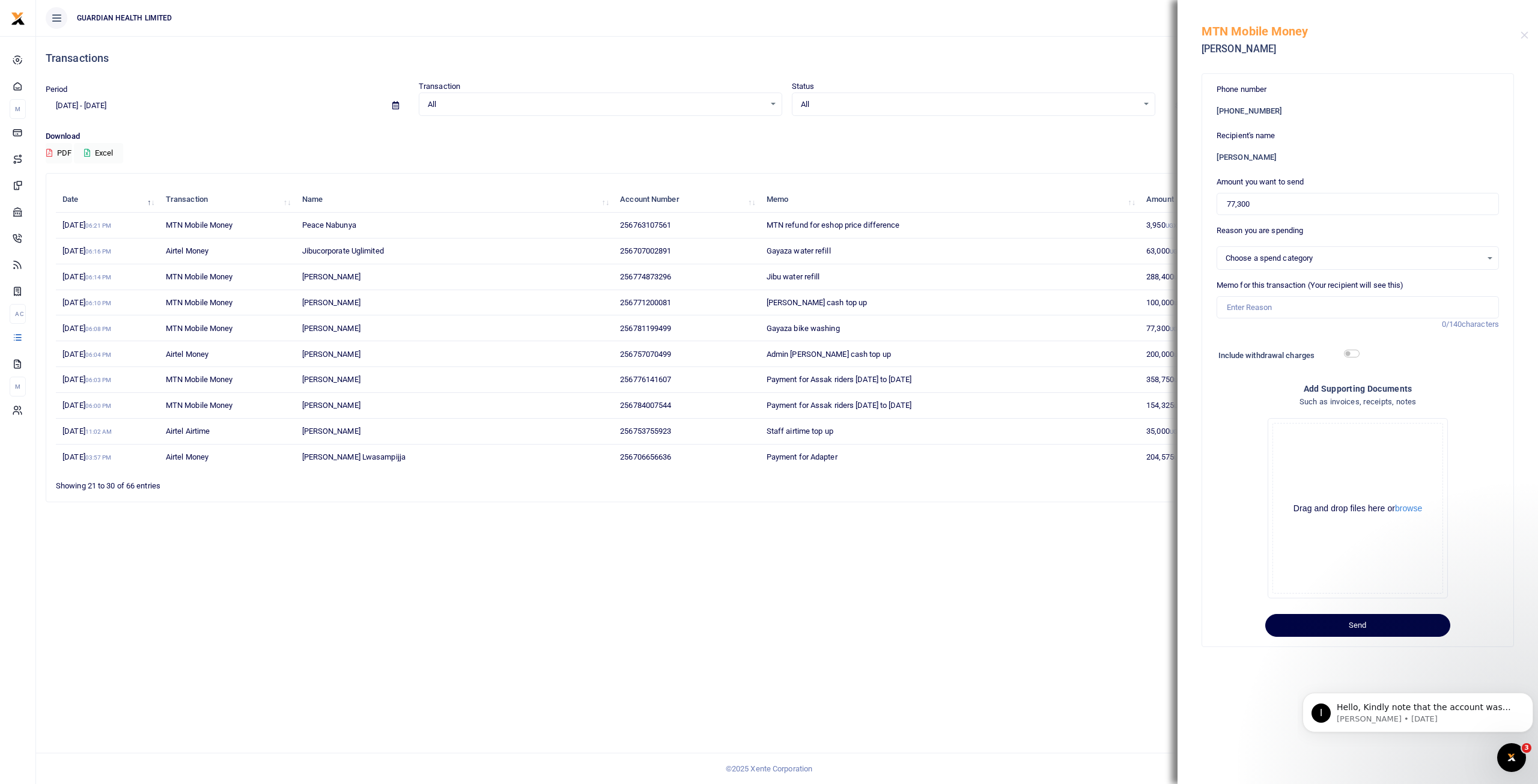
select select "5447"
drag, startPoint x: 1258, startPoint y: 204, endPoint x: 1017, endPoint y: 186, distance: 241.7
click at [1018, 186] on div "Transactions Period 07/20/2025 - 08/18/2025 Transaction All Select an option...…" at bounding box center [769, 392] width 1538 height 784
type input "30,000"
click at [1260, 309] on input "Memo for this transaction (Your recipient will see this)" at bounding box center [1358, 308] width 282 height 23
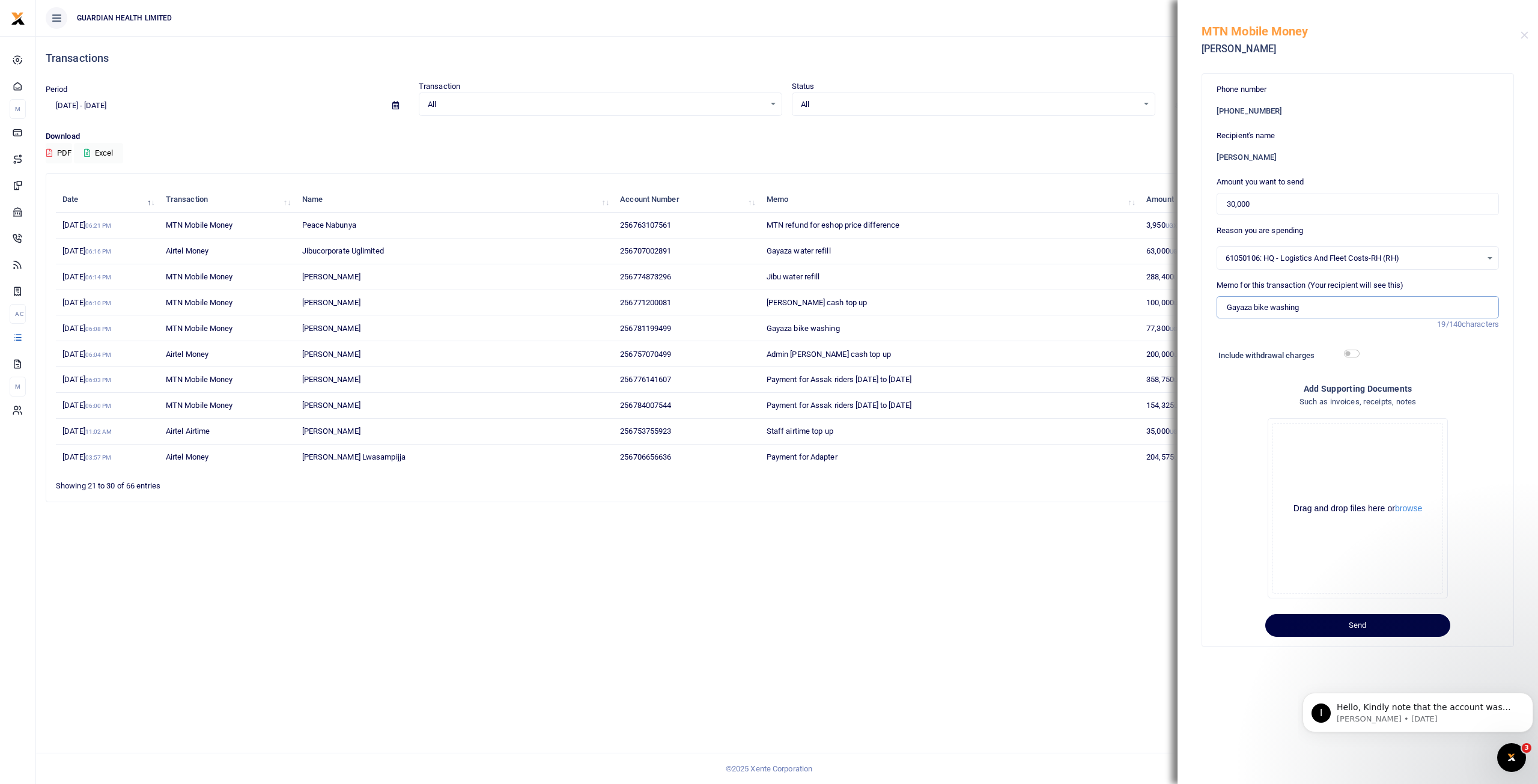
type input "Gayaza bike washing"
click at [1358, 353] on input "checkbox" at bounding box center [1352, 353] width 15 height 8
checkbox input "true"
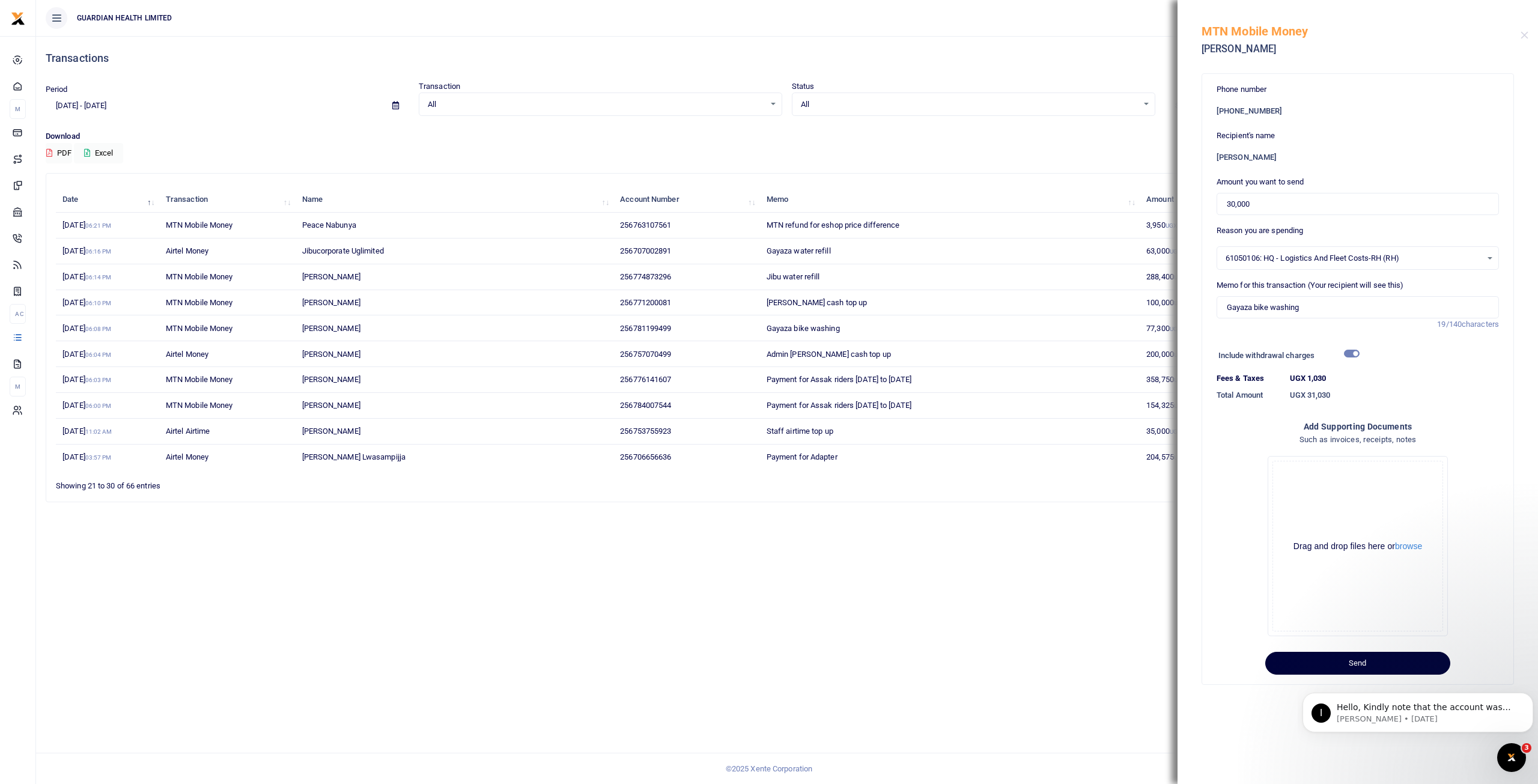
click at [1354, 666] on button "Send" at bounding box center [1358, 663] width 185 height 23
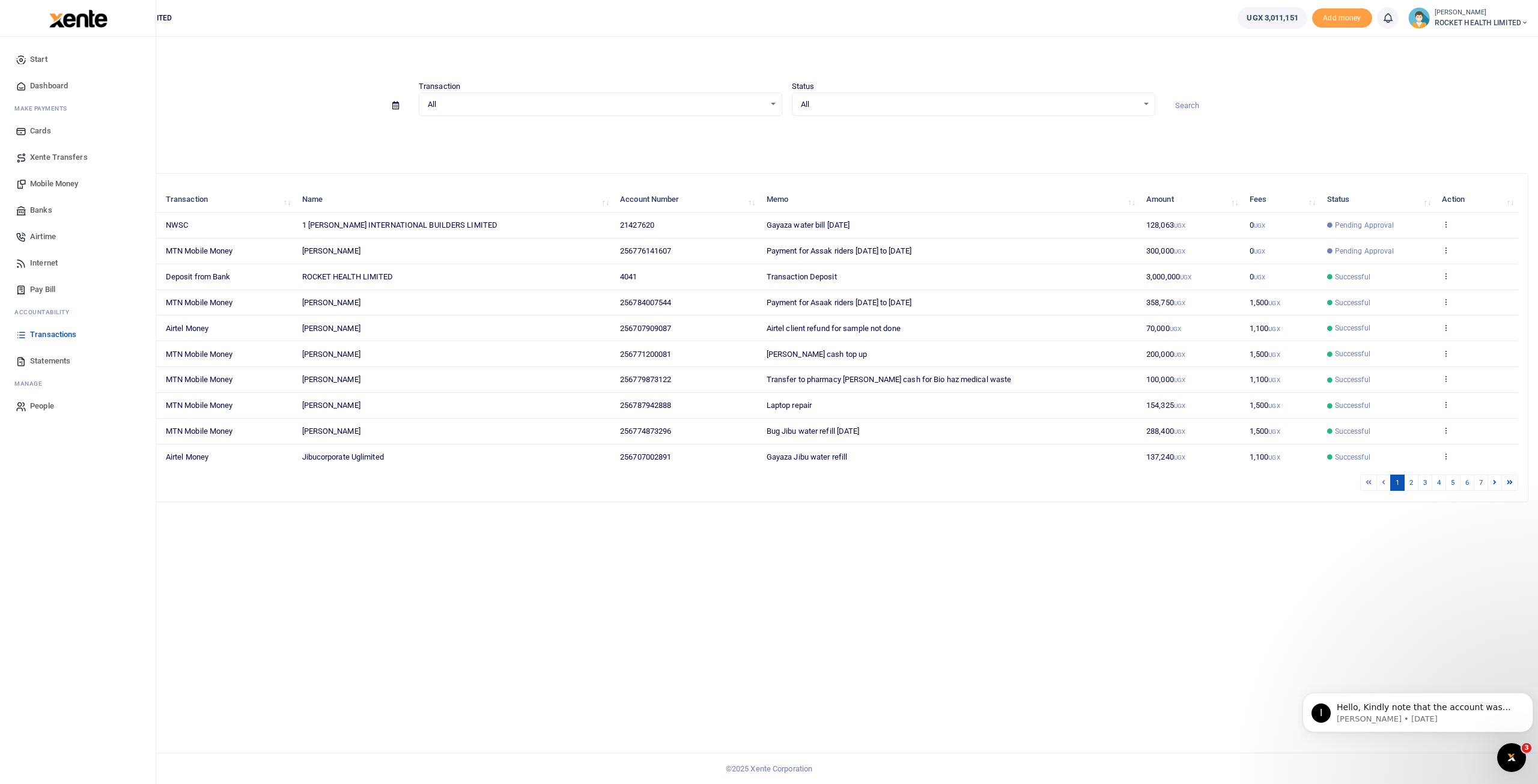
click at [58, 182] on span "Mobile Money" at bounding box center [54, 184] width 48 height 12
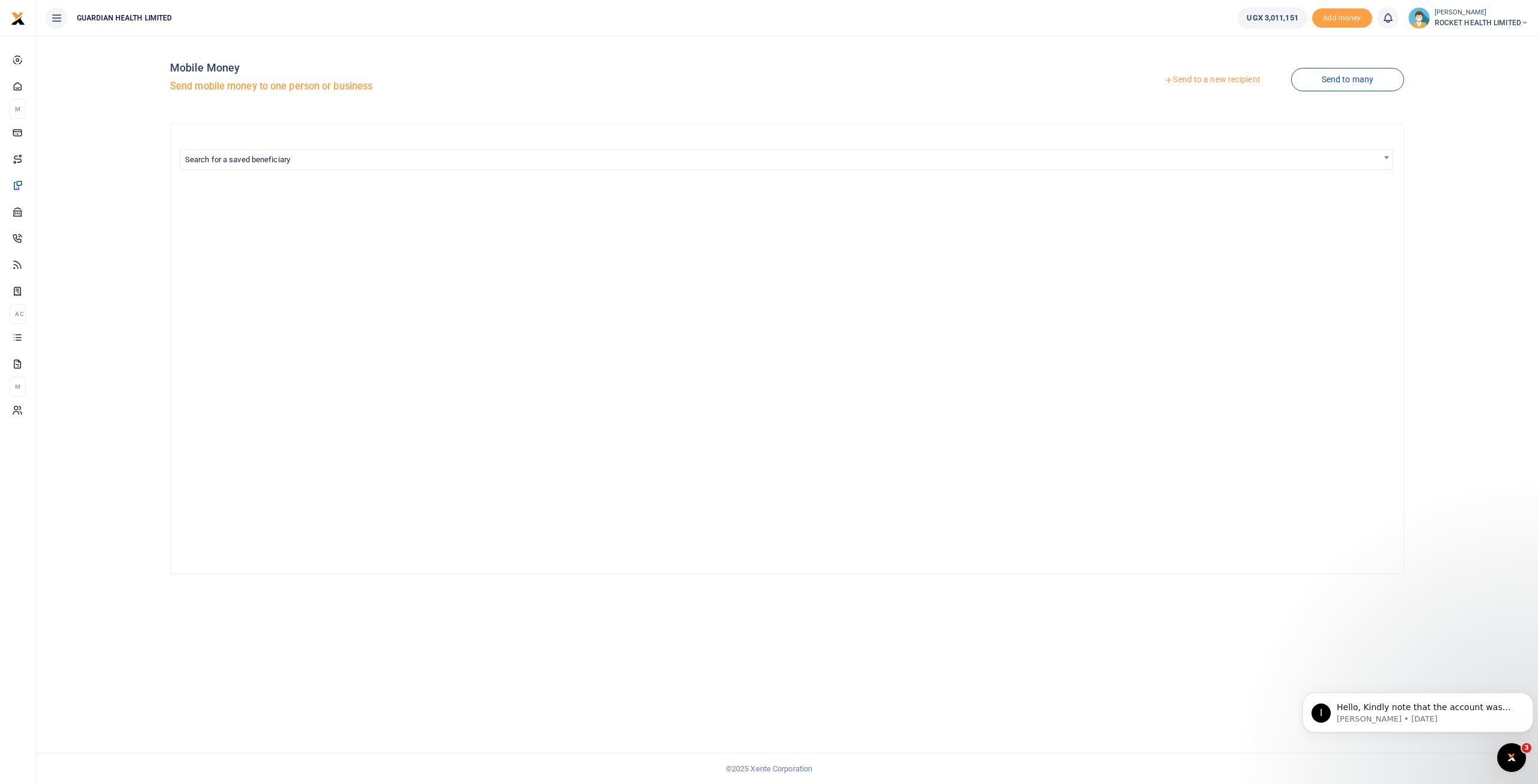
click at [1243, 82] on link "Send to a new recipient" at bounding box center [1212, 80] width 157 height 21
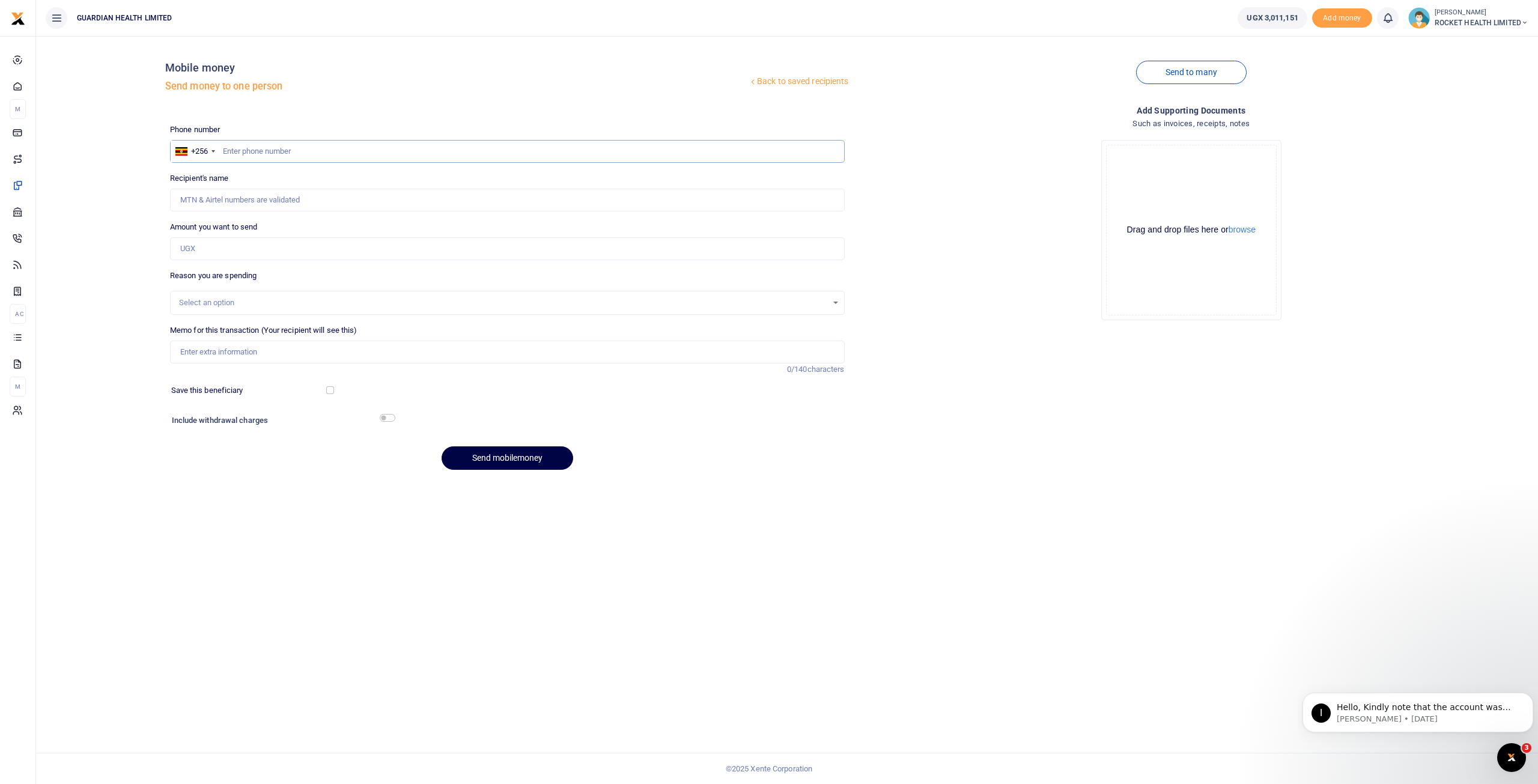
click at [235, 147] on input "text" at bounding box center [508, 152] width 675 height 23
type input "771200081"
type input "[PERSON_NAME]"
type input "771200081"
click at [213, 251] on input "Amount you want to send" at bounding box center [508, 249] width 675 height 23
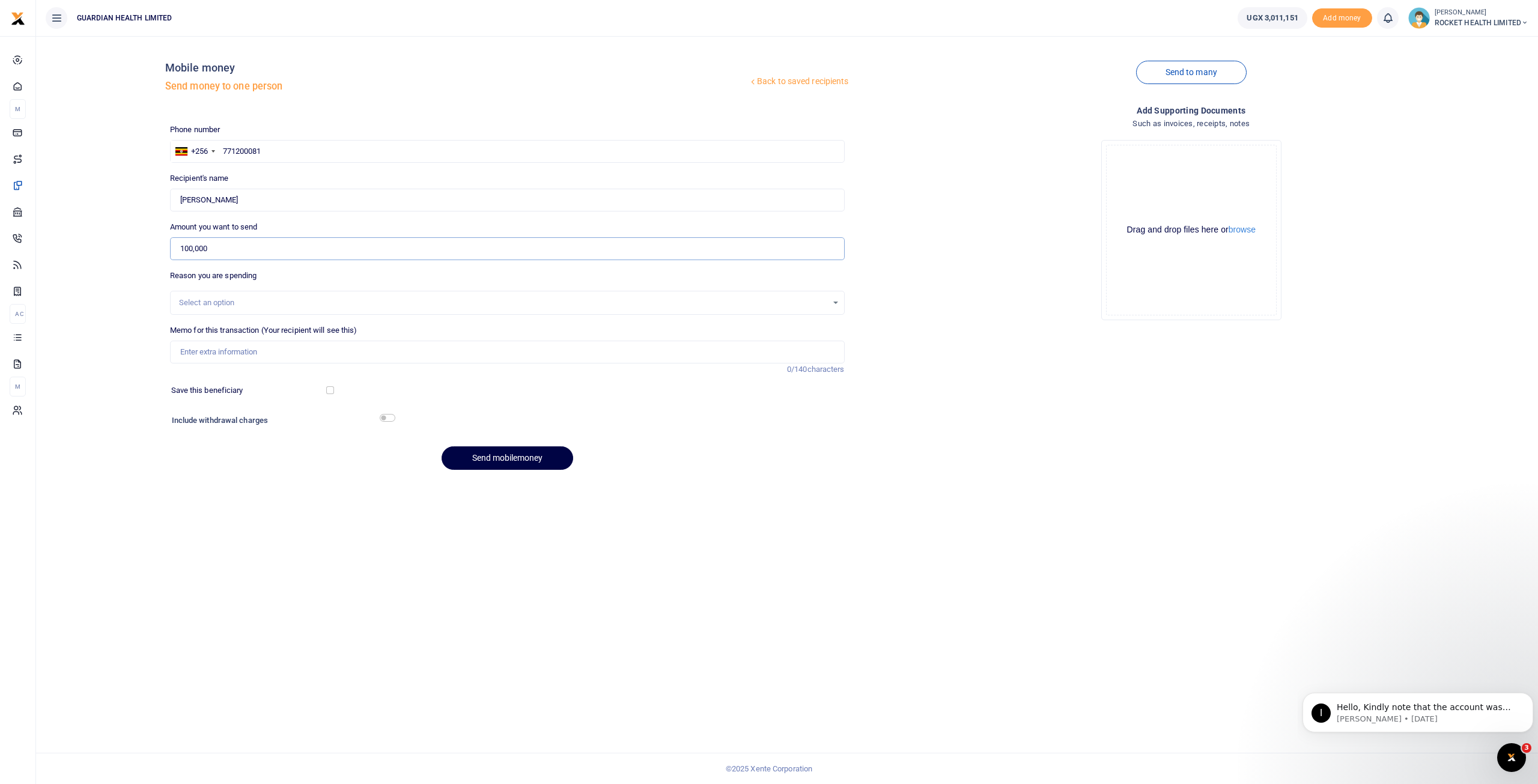
type input "100,000"
click at [211, 301] on div "Select an option" at bounding box center [503, 303] width 649 height 12
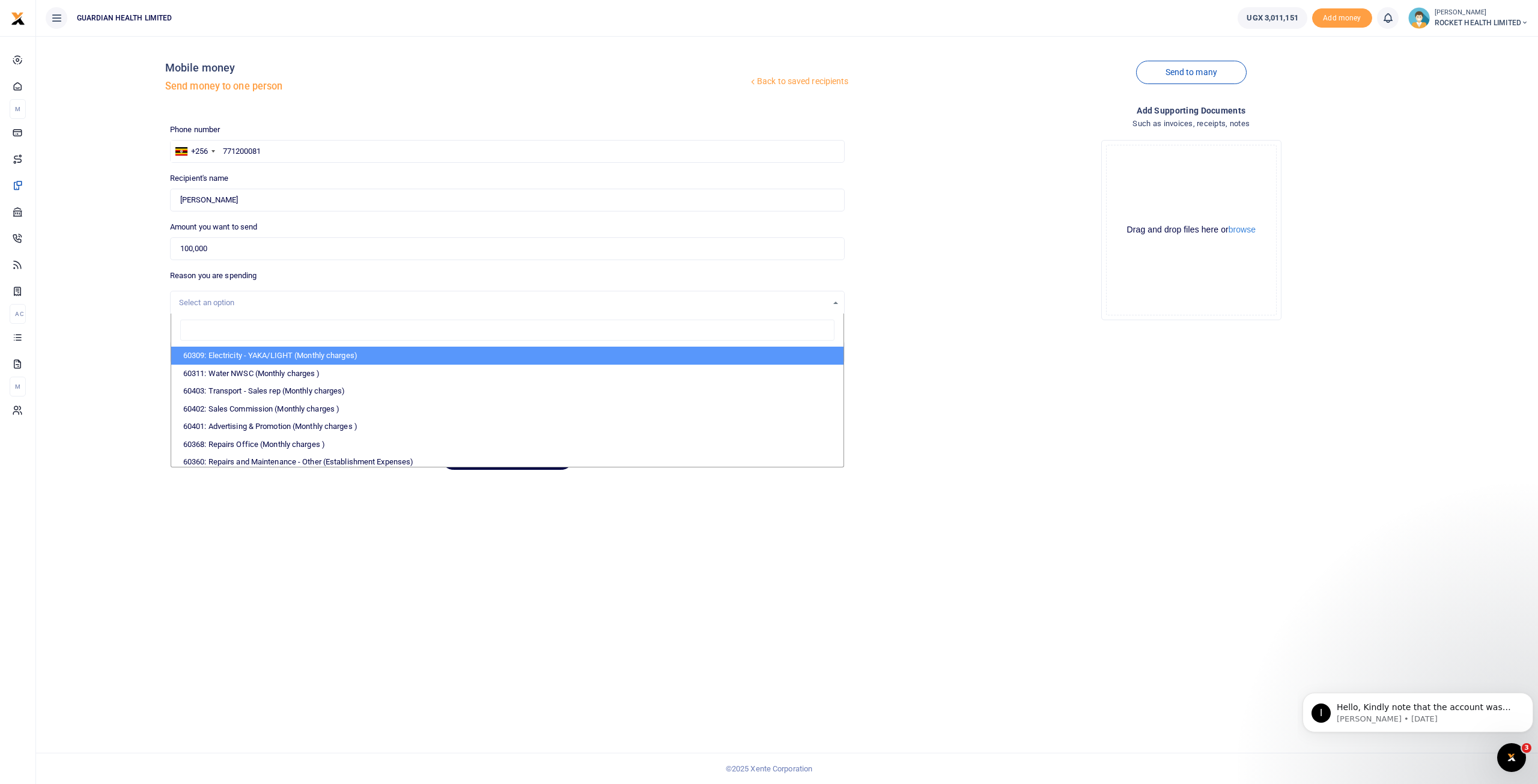
click at [211, 324] on input "search" at bounding box center [508, 331] width 655 height 21
type input "admin"
click at [279, 355] on li "60100: Admin istrative Expenses ( Administrative Expenses)" at bounding box center [507, 355] width 672 height 18
select select "5406"
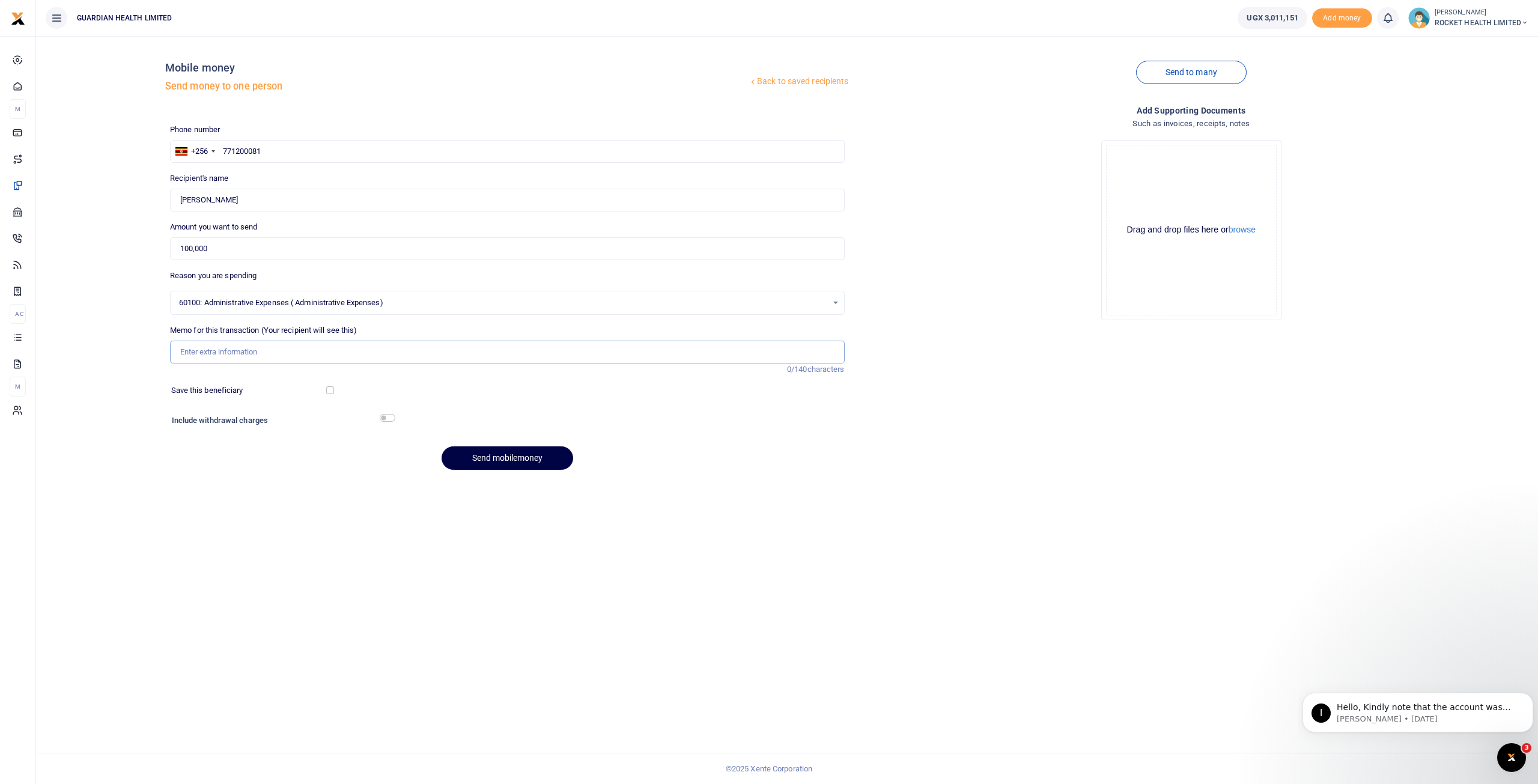
click at [214, 349] on input "Memo for this transaction (Your recipient will see this)" at bounding box center [508, 352] width 675 height 23
click at [245, 354] on input "Transfer to" at bounding box center [508, 352] width 675 height 23
paste input "Gayaza petty cash top up for Vaccinnation license renewal"
click at [333, 353] on input "Transfer to Gayaza petty cash top up for Vaccinnation license renewal" at bounding box center [508, 352] width 675 height 23
click at [341, 351] on input "Transfer to Gayaza petty cash top up for Vacinnation license renewal" at bounding box center [508, 352] width 675 height 23
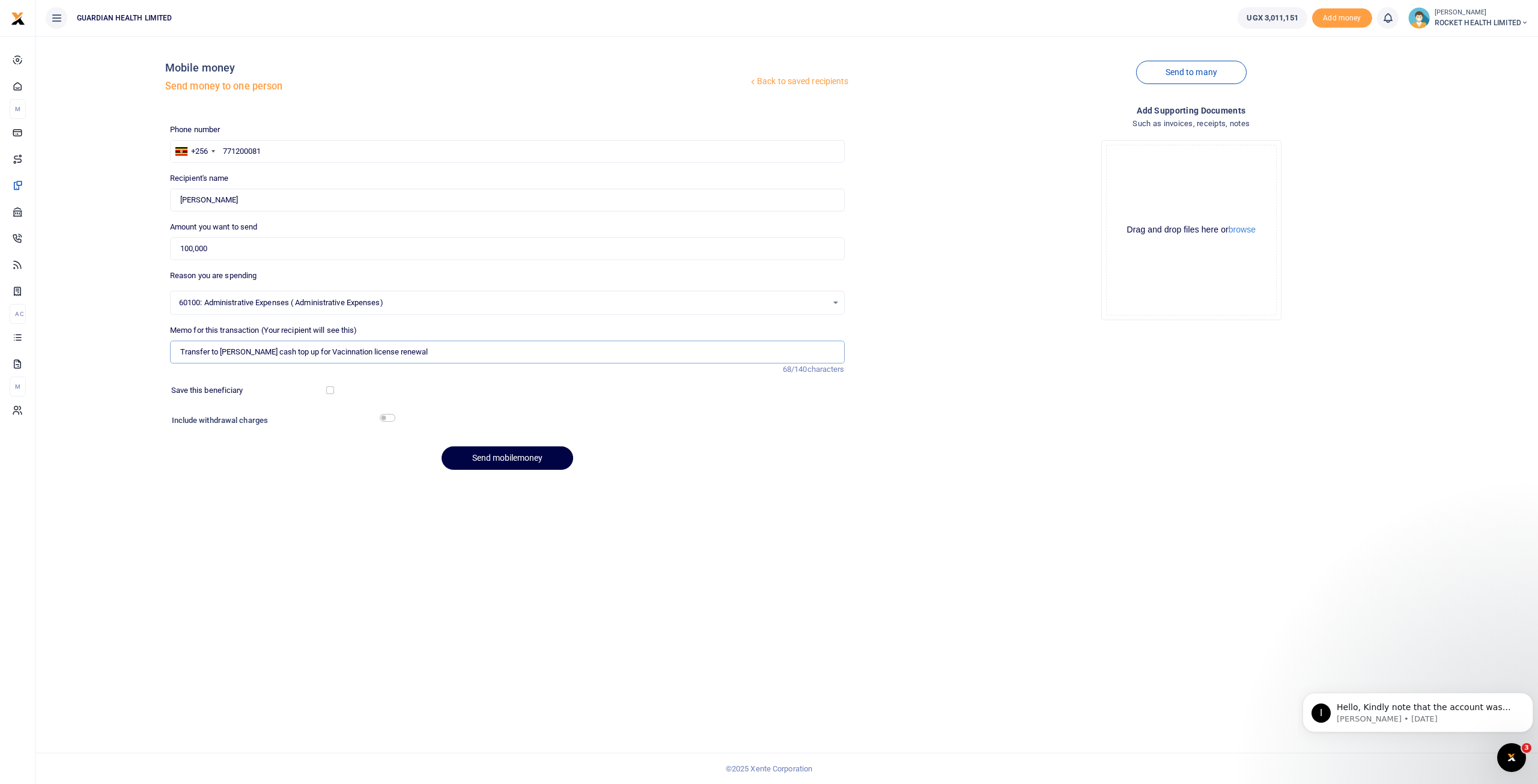
type input "Transfer to Gayaza petty cash top up for Vacinnation license renewal"
click at [388, 417] on input "checkbox" at bounding box center [387, 418] width 15 height 8
click at [387, 418] on input "checkbox" at bounding box center [387, 418] width 15 height 8
checkbox input "false"
click at [521, 459] on button "Send mobilemoney" at bounding box center [507, 458] width 131 height 23
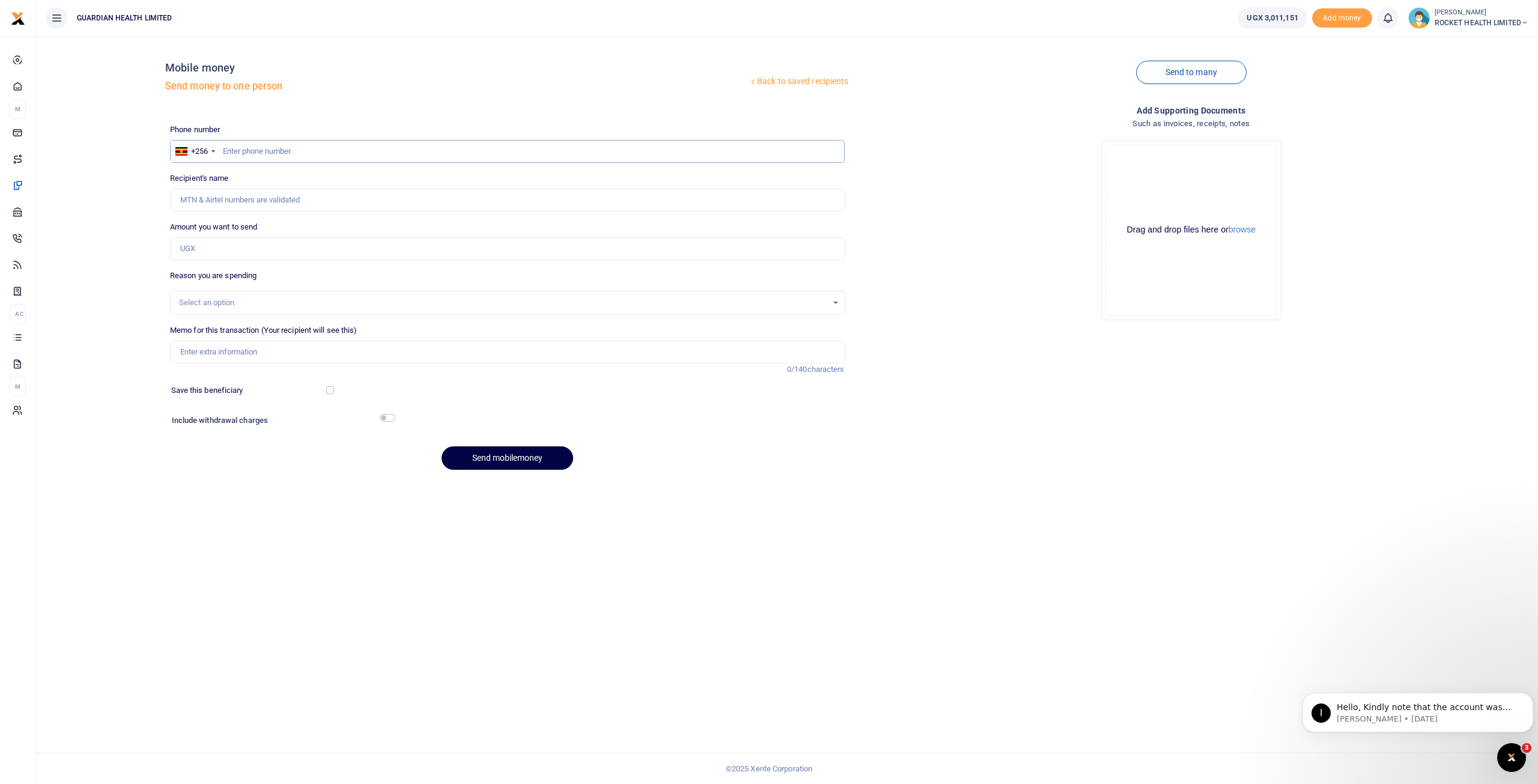
click at [265, 151] on input "text" at bounding box center [508, 152] width 675 height 23
type input "776888404"
type input "[PERSON_NAME] [PERSON_NAME]"
type input "776888404"
click at [224, 200] on input "Found" at bounding box center [508, 200] width 675 height 23
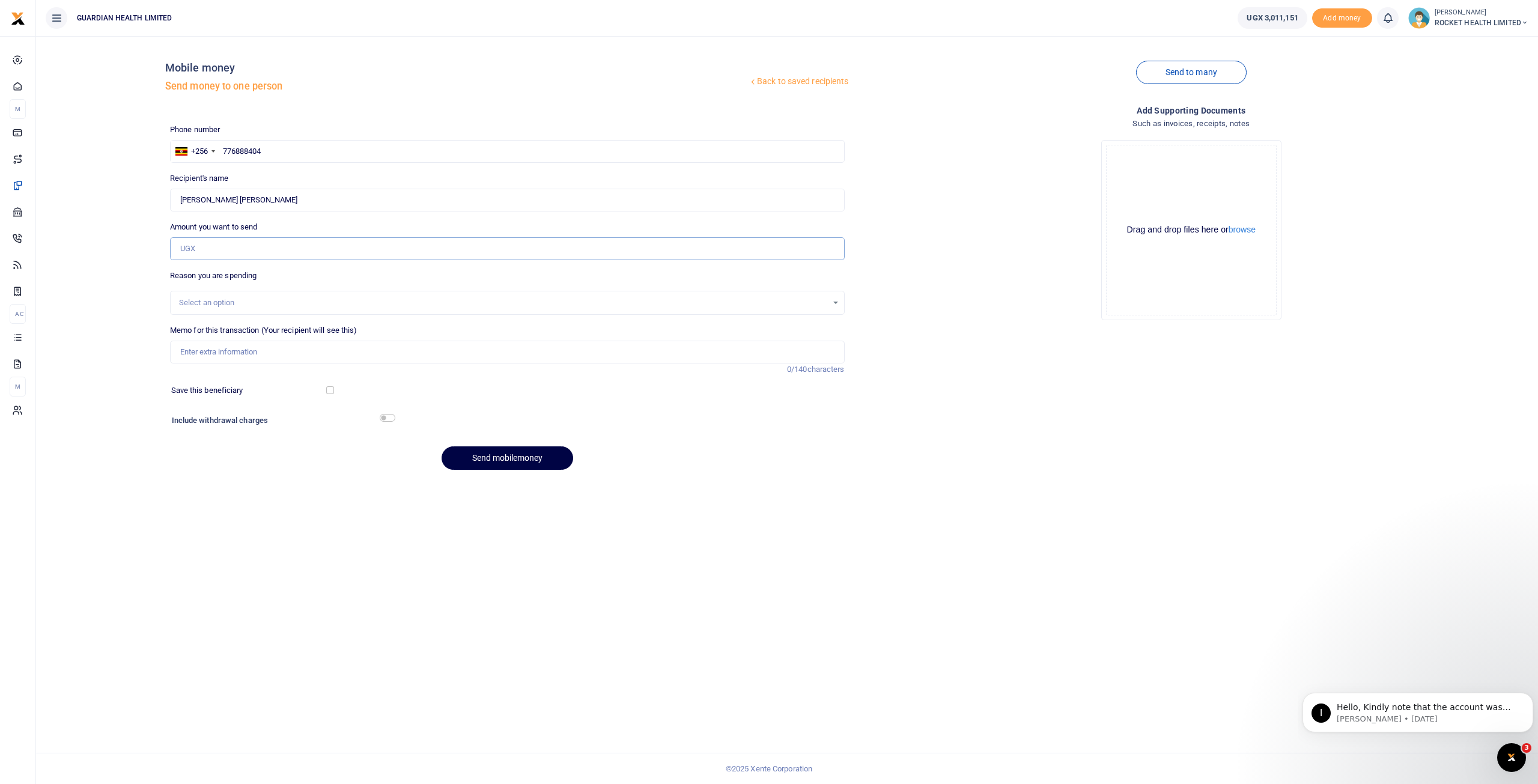
click at [229, 254] on input "Amount you want to send" at bounding box center [508, 249] width 675 height 23
type input "144,000"
click at [213, 301] on div "Select an option" at bounding box center [503, 303] width 649 height 12
type input "Bug bike washing"
click at [266, 325] on input "Bug bike washing" at bounding box center [508, 331] width 655 height 21
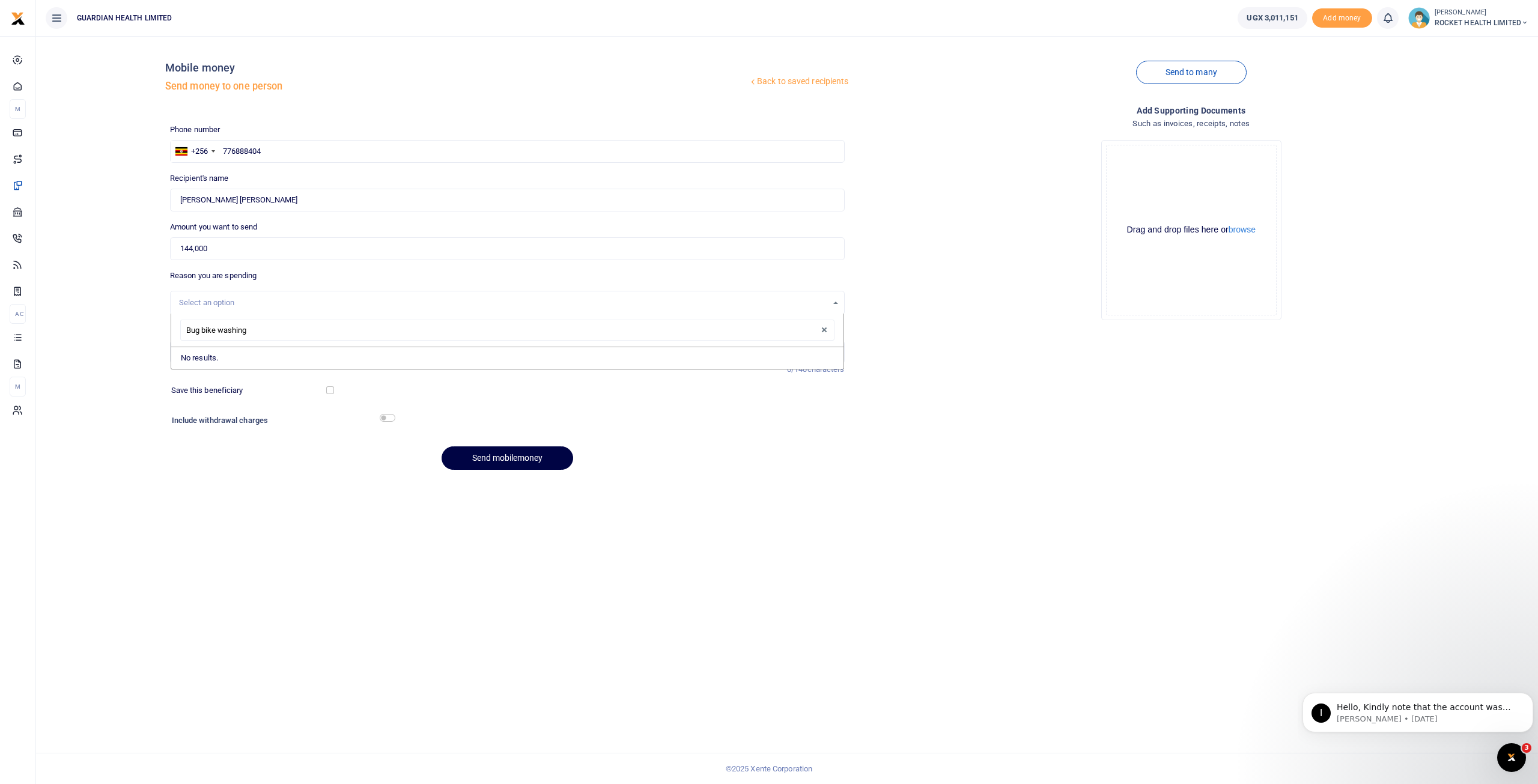
drag, startPoint x: 262, startPoint y: 329, endPoint x: 133, endPoint y: 333, distance: 129.1
click at [133, 333] on div "Back to saved recipients Mobile money Send money to one person Send to many Pho…" at bounding box center [787, 262] width 1492 height 434
click at [232, 302] on div "Select an option" at bounding box center [503, 303] width 649 height 12
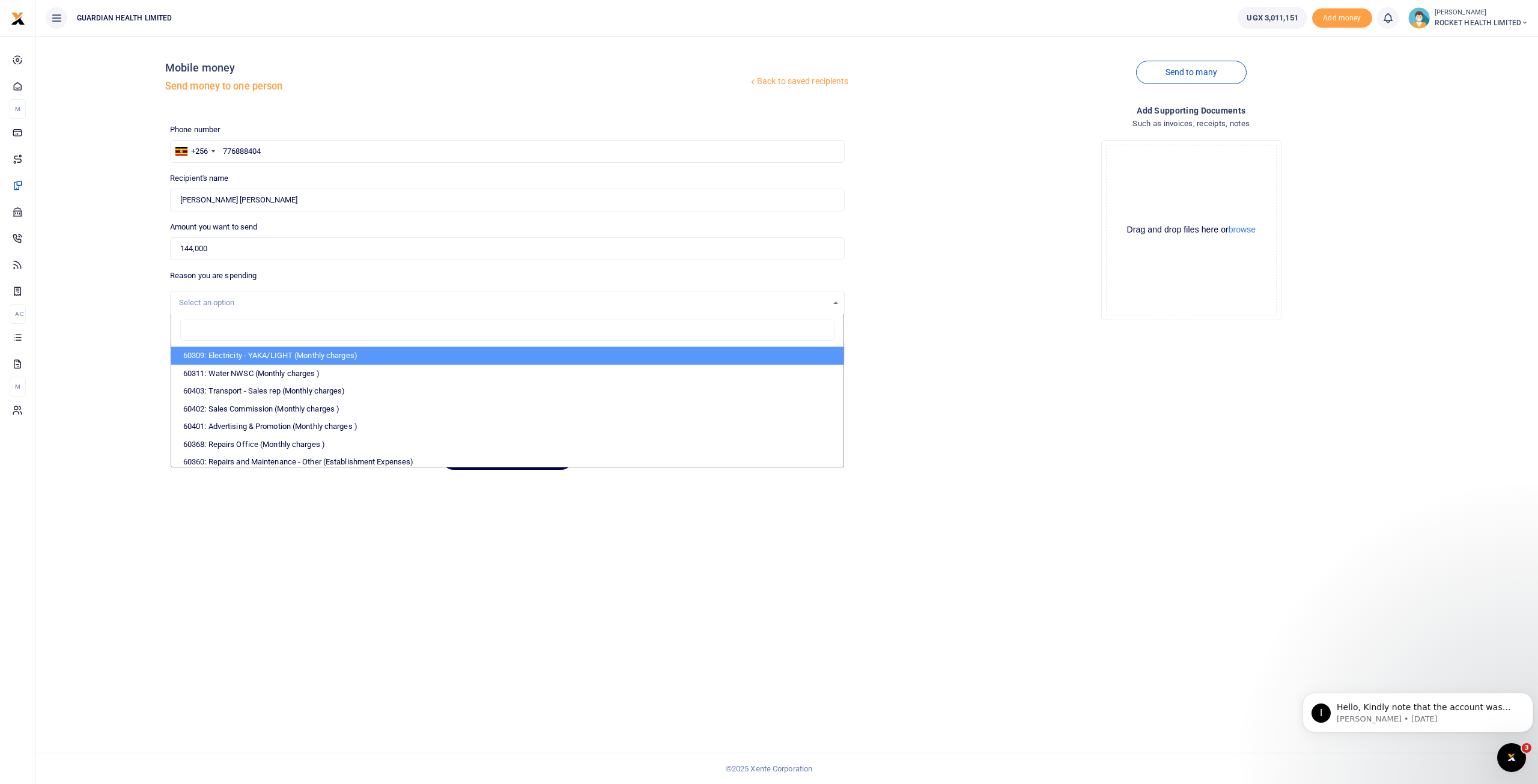
click at [214, 336] on input "search" at bounding box center [508, 331] width 655 height 21
type input "hq"
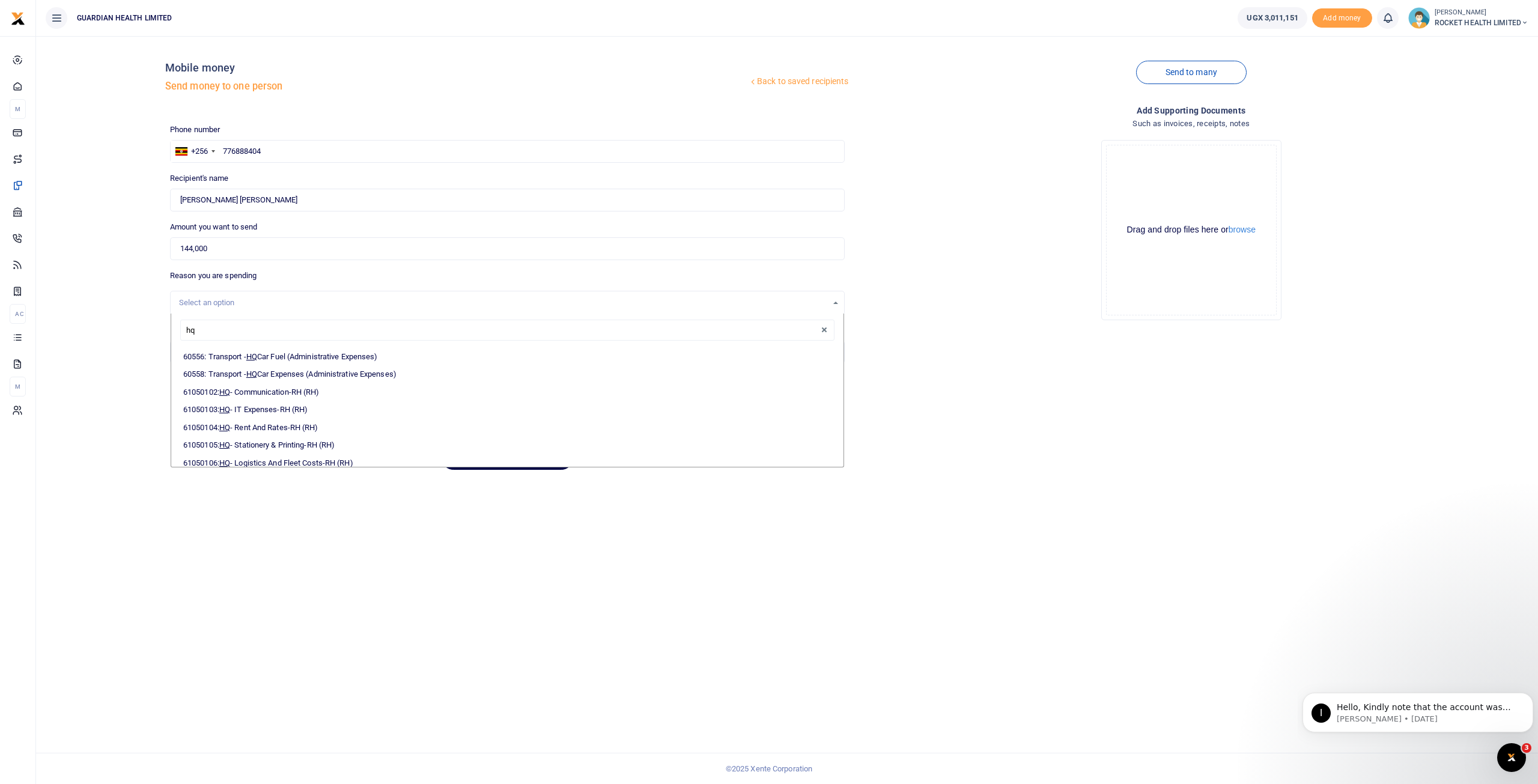
scroll to position [93, 0]
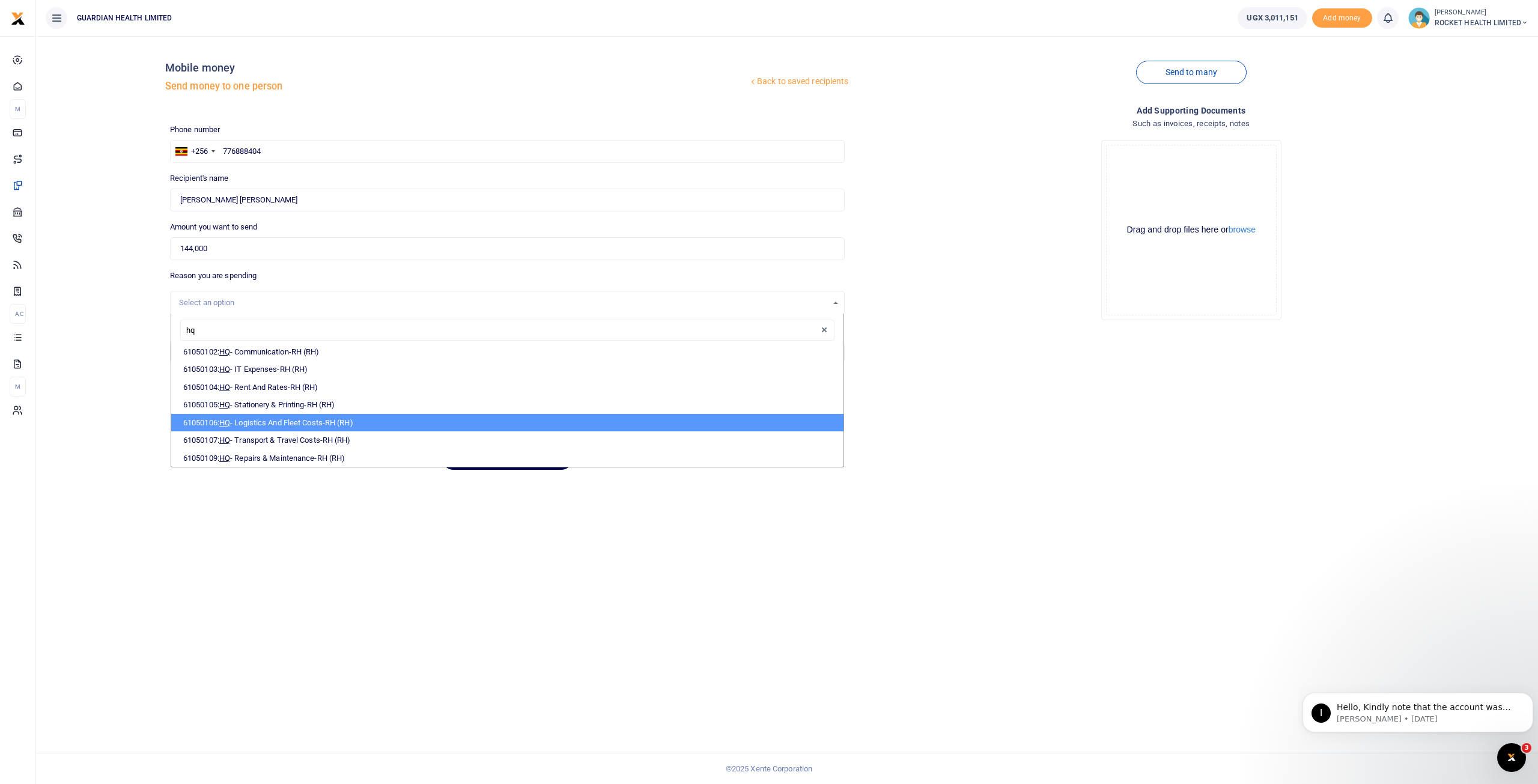
click at [296, 421] on li "61050106: HQ - Logistics And Fleet Costs-RH (RH)" at bounding box center [507, 423] width 672 height 18
select select "5447"
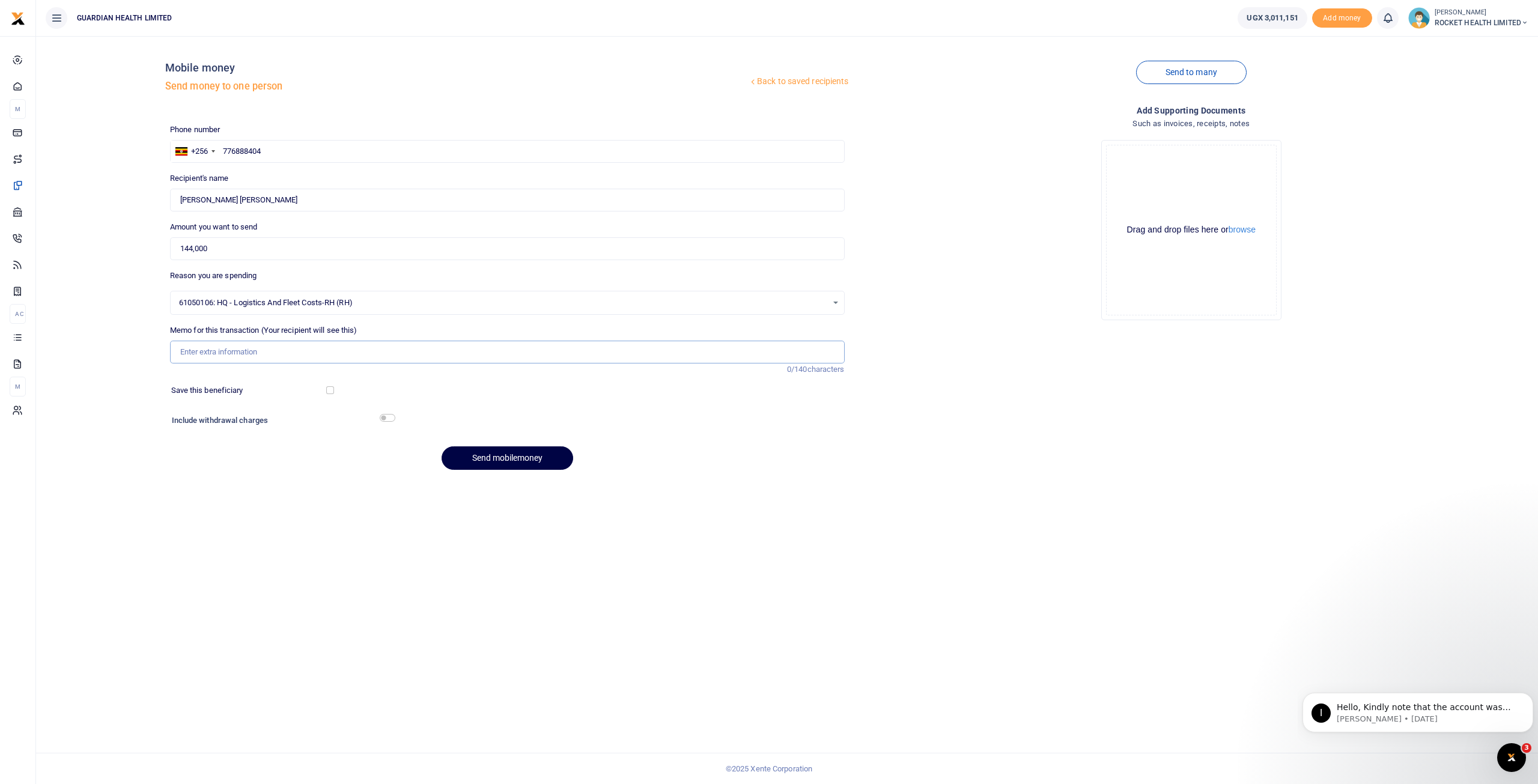
click at [204, 344] on input "Memo for this transaction (Your recipient will see this)" at bounding box center [508, 352] width 675 height 23
type input "B"
type input "Bug bike washing"
click at [331, 390] on input "checkbox" at bounding box center [330, 390] width 8 height 8
checkbox input "true"
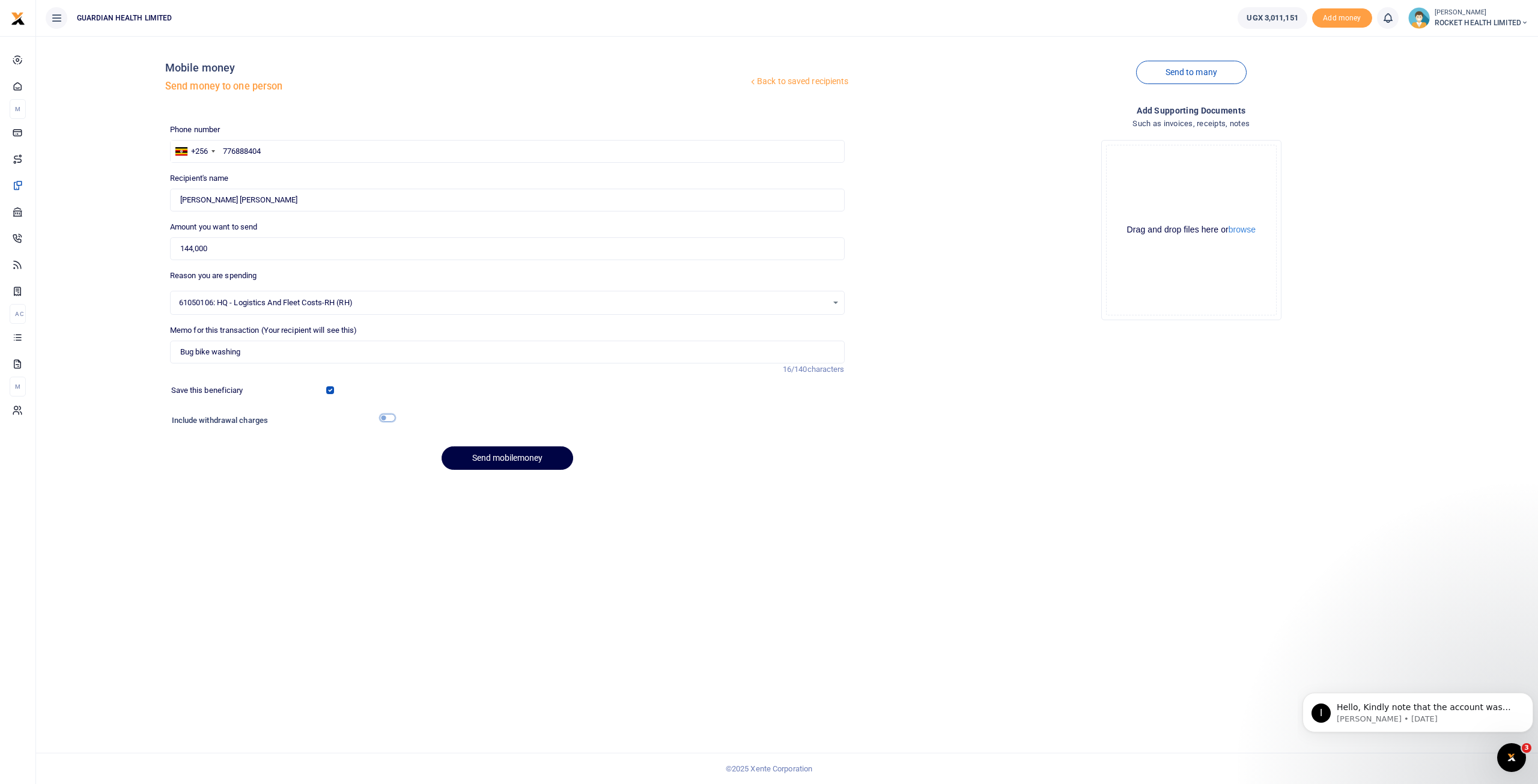
click at [388, 416] on input "checkbox" at bounding box center [387, 418] width 15 height 8
checkbox input "true"
click at [496, 492] on button "Send mobilemoney" at bounding box center [507, 491] width 131 height 23
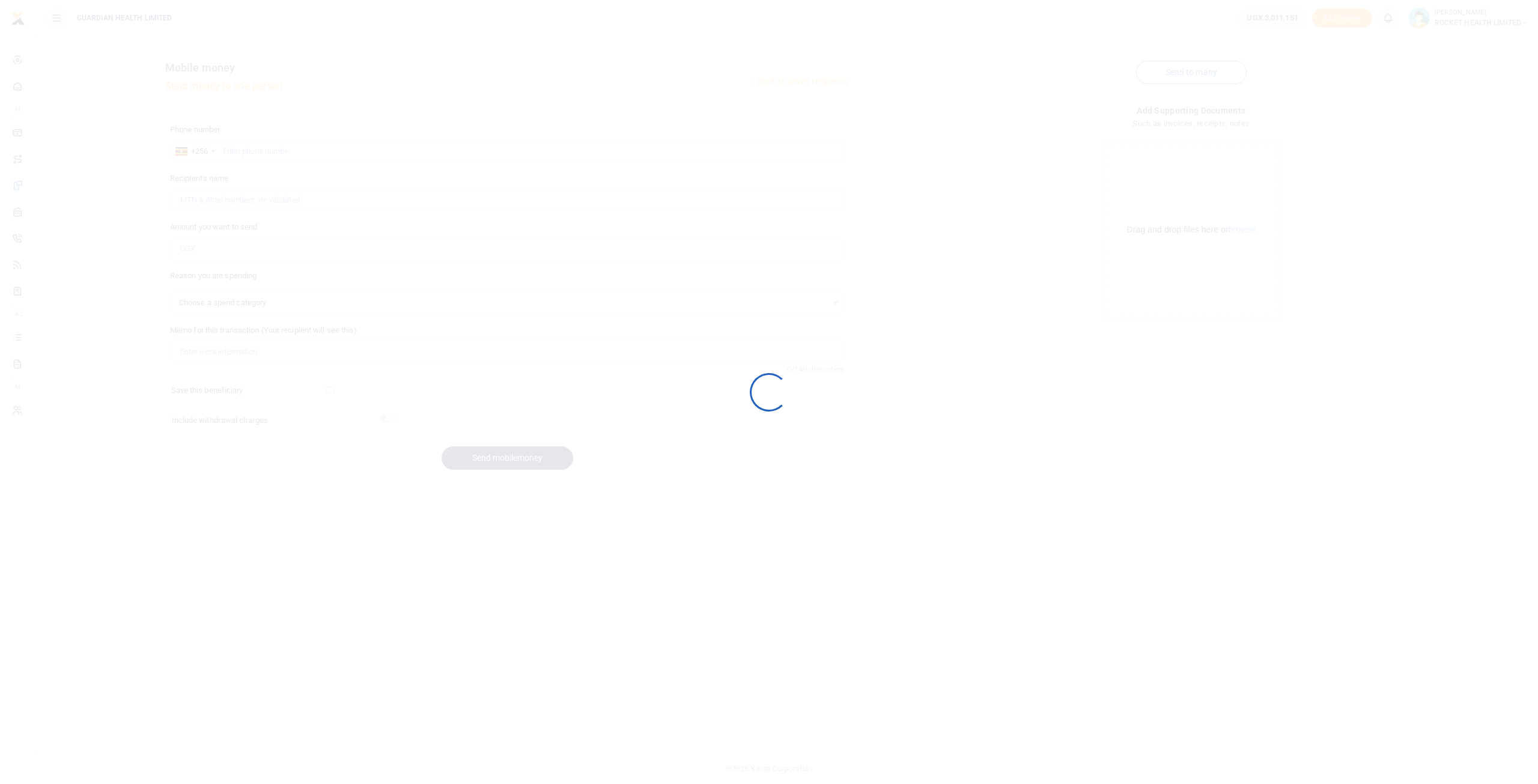
select select
